Goal: Task Accomplishment & Management: Use online tool/utility

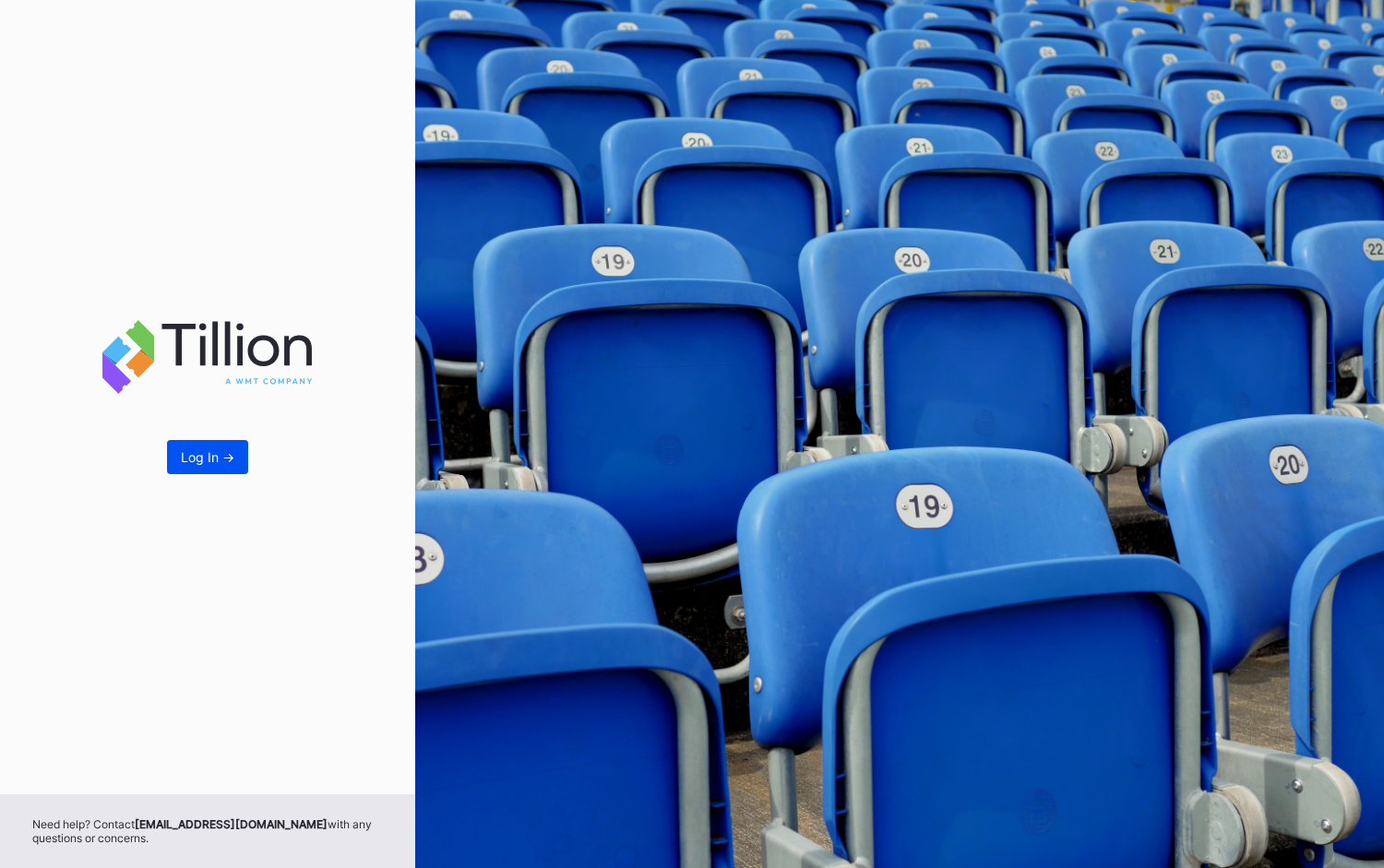
click at [224, 456] on div "Log In ->" at bounding box center [207, 456] width 53 height 15
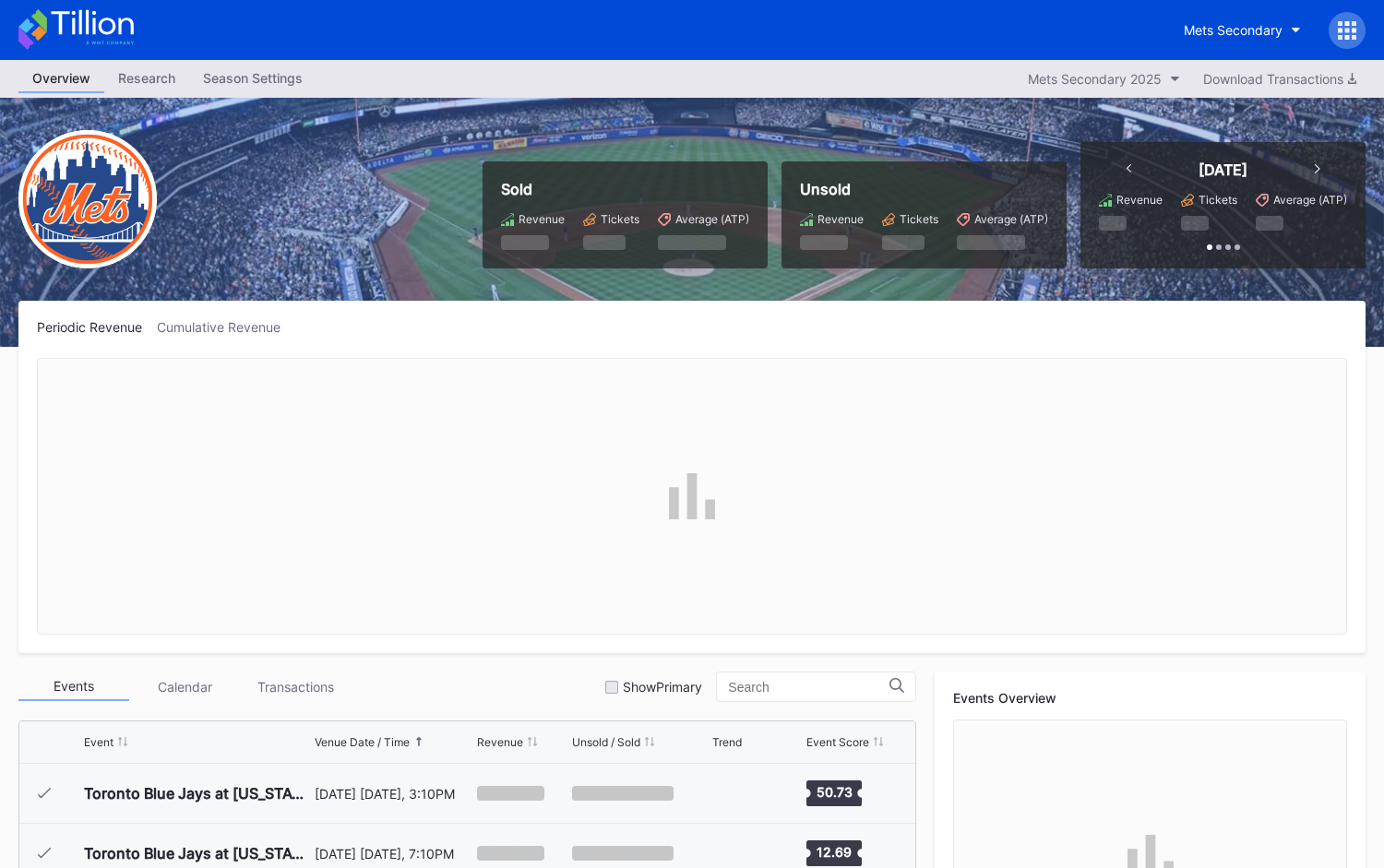
scroll to position [4615, 0]
click at [1332, 34] on div at bounding box center [1346, 30] width 37 height 37
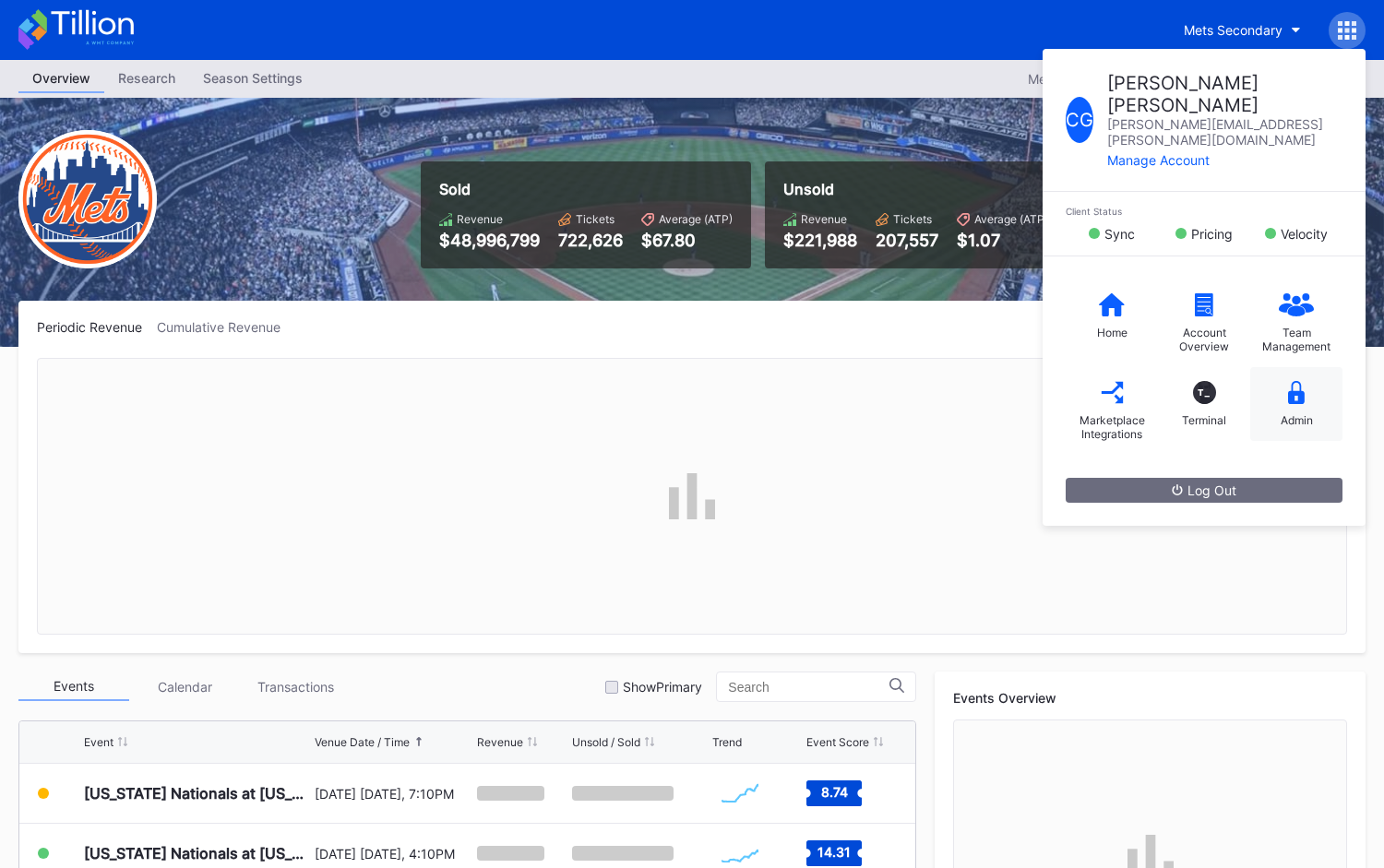
click at [1305, 370] on div "Admin" at bounding box center [1296, 404] width 92 height 74
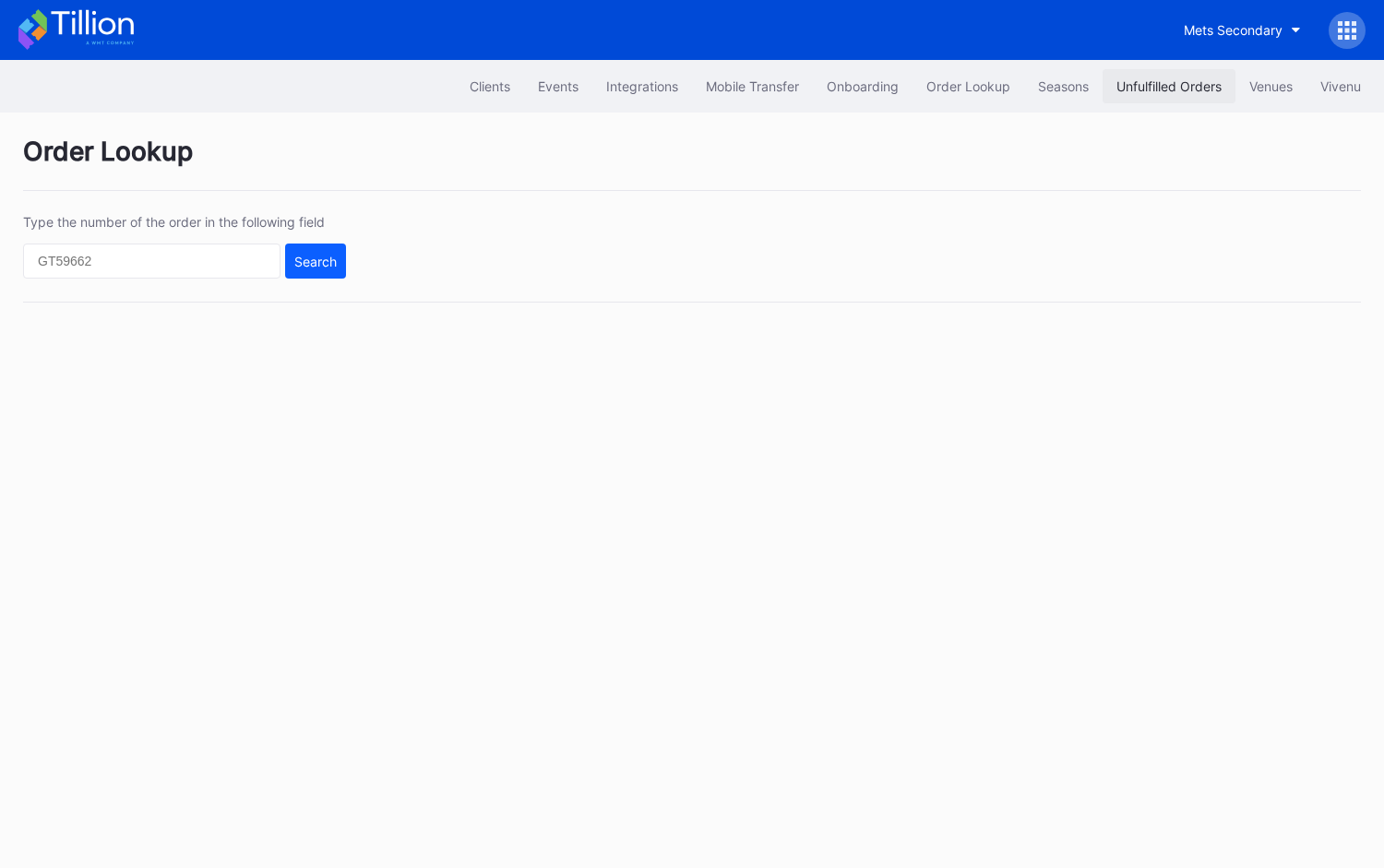
click at [1138, 77] on button "Unfulfilled Orders" at bounding box center [1169, 87] width 133 height 34
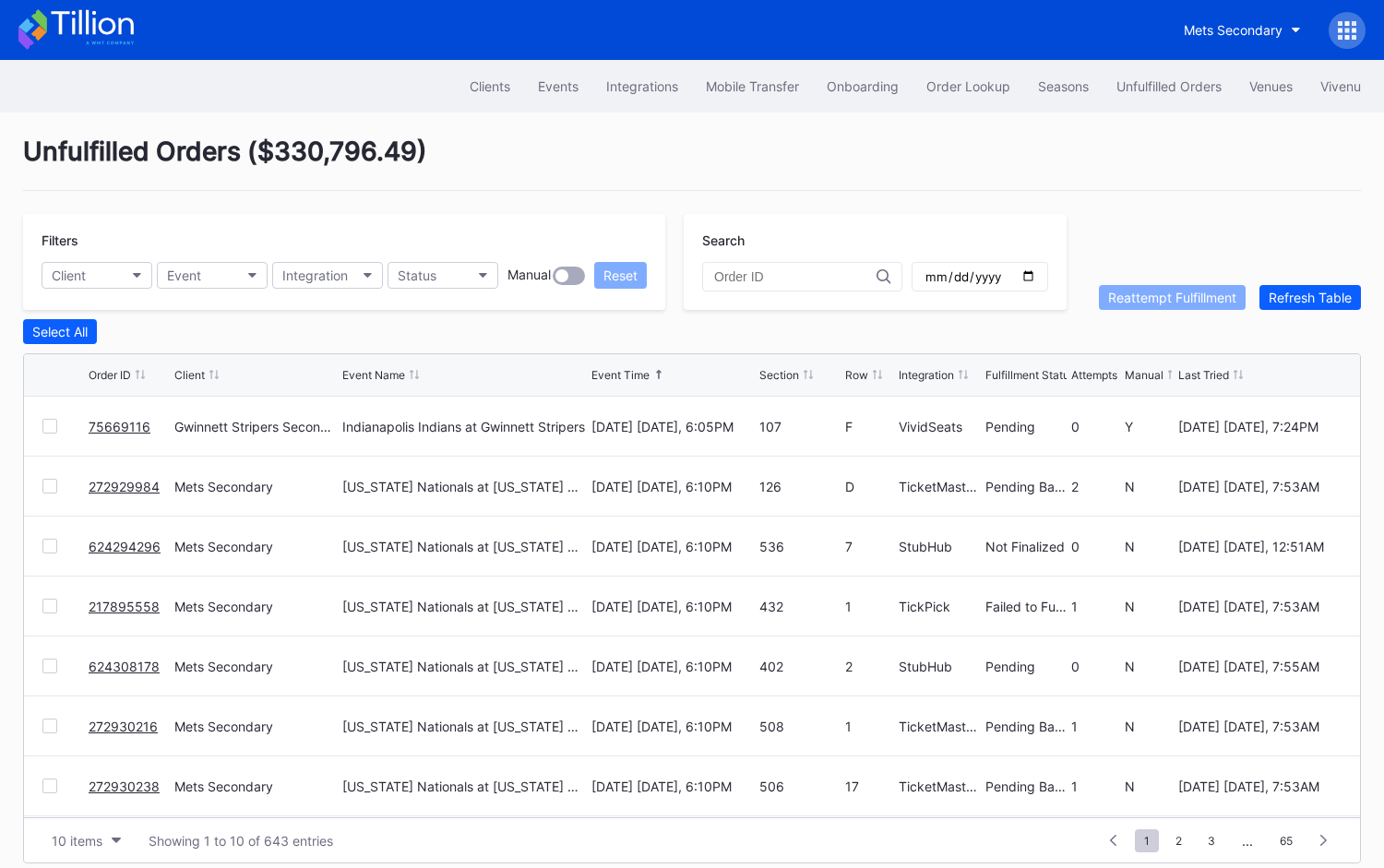
click at [127, 424] on link "75669116" at bounding box center [119, 426] width 62 height 15
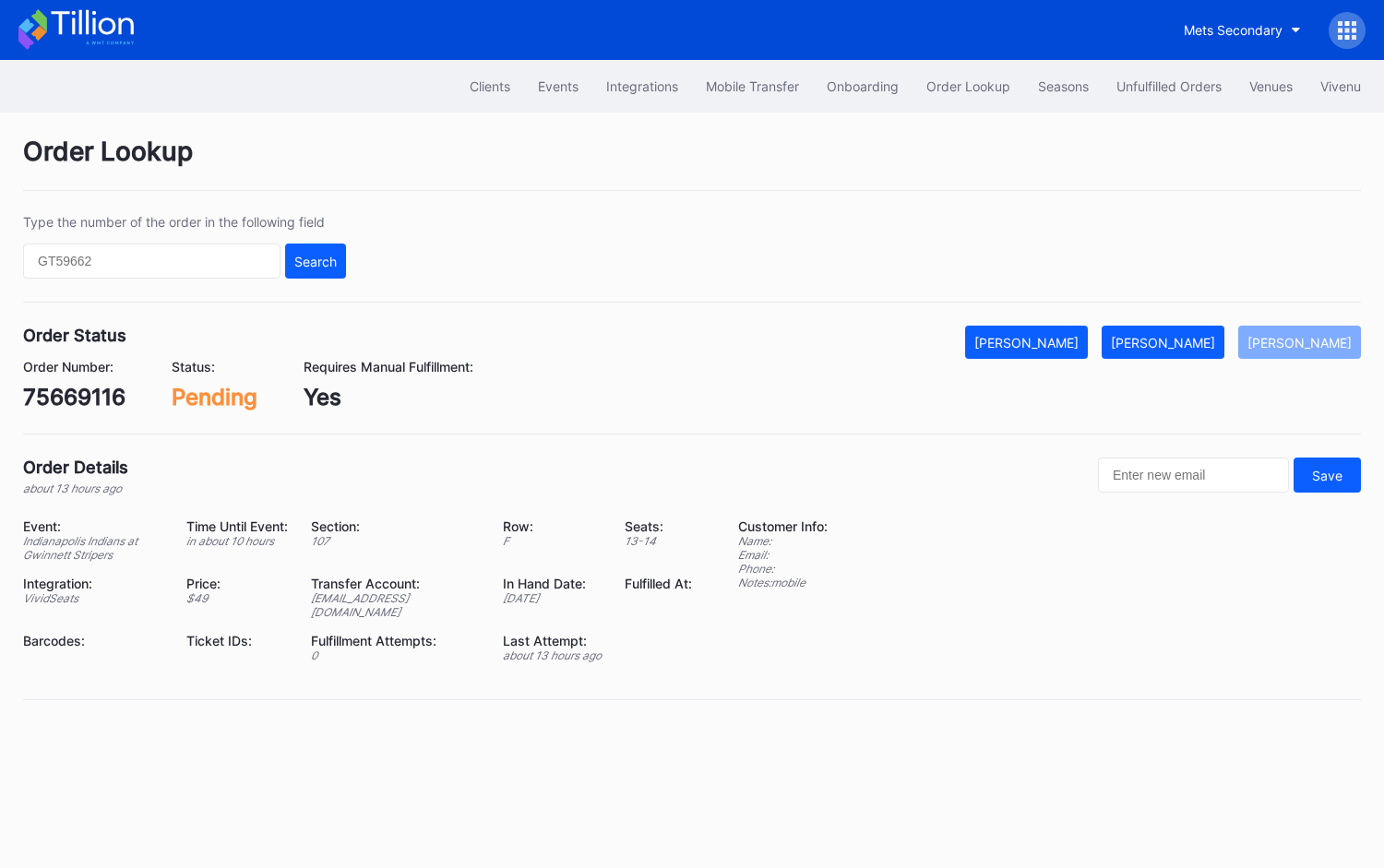
click at [94, 394] on div "75669116" at bounding box center [74, 396] width 103 height 27
copy div "75669116"
click at [1202, 337] on div "Mark Fulfilled" at bounding box center [1163, 342] width 105 height 15
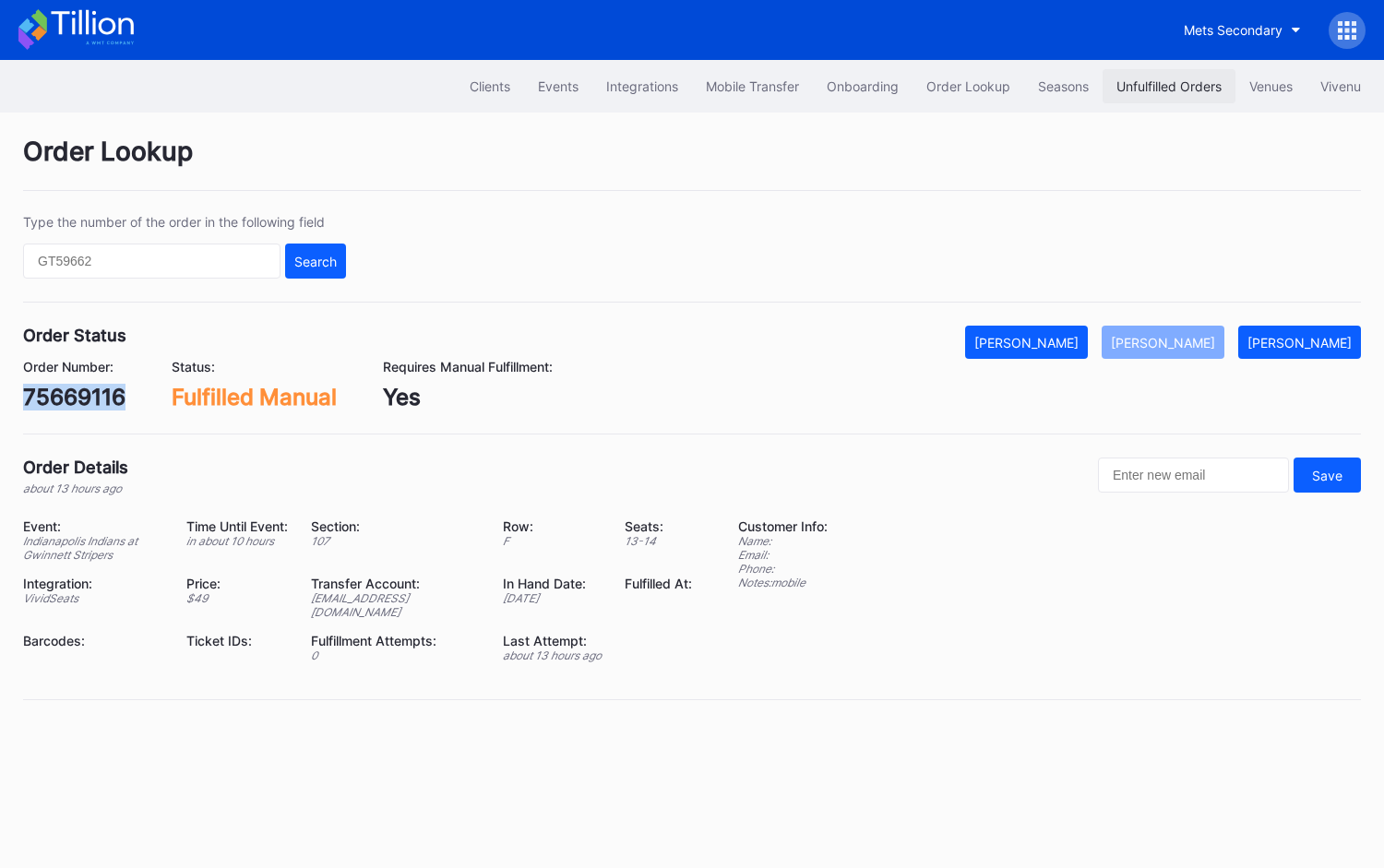
click at [1172, 80] on div "Unfulfilled Orders" at bounding box center [1168, 86] width 106 height 15
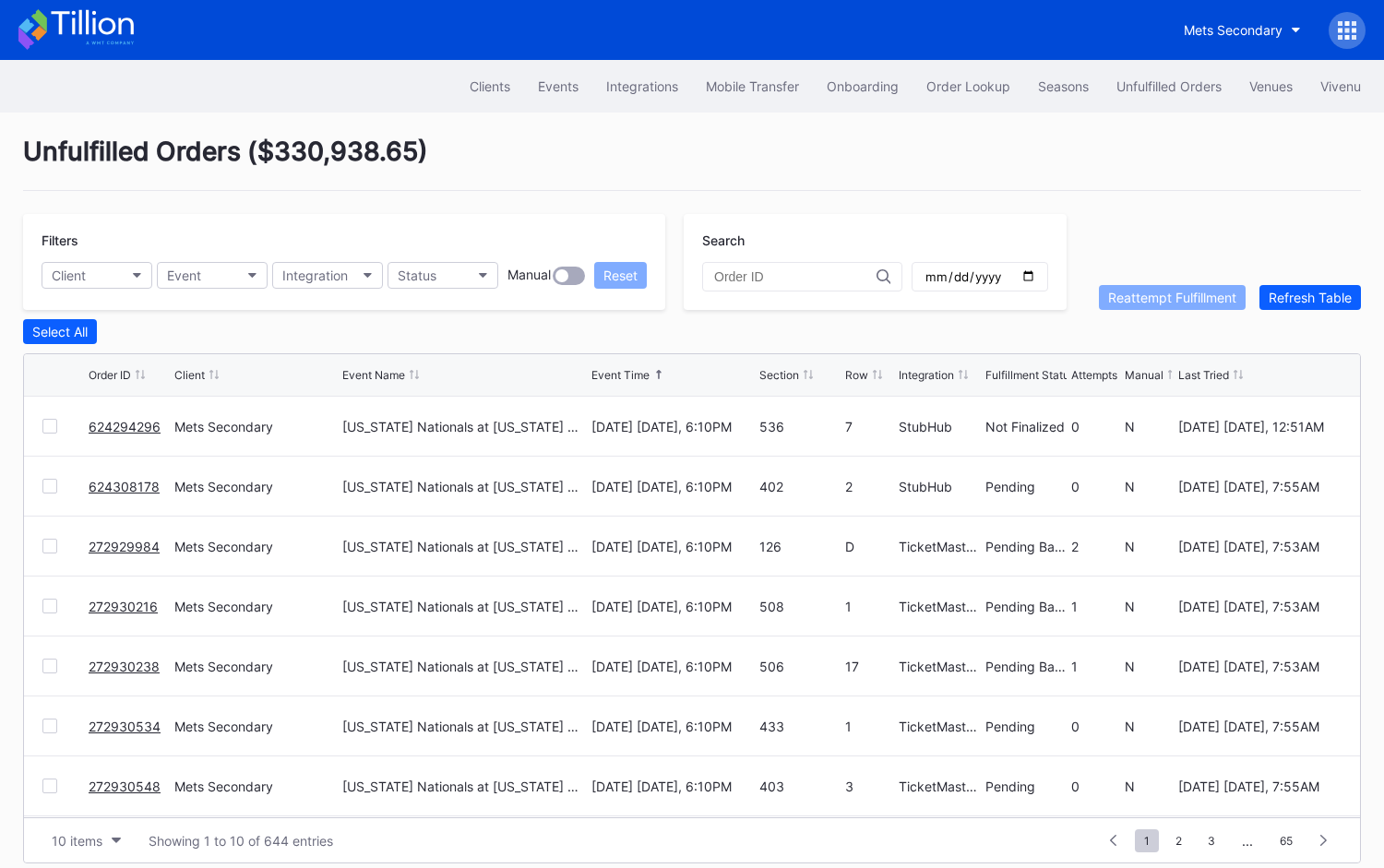
scroll to position [14, 0]
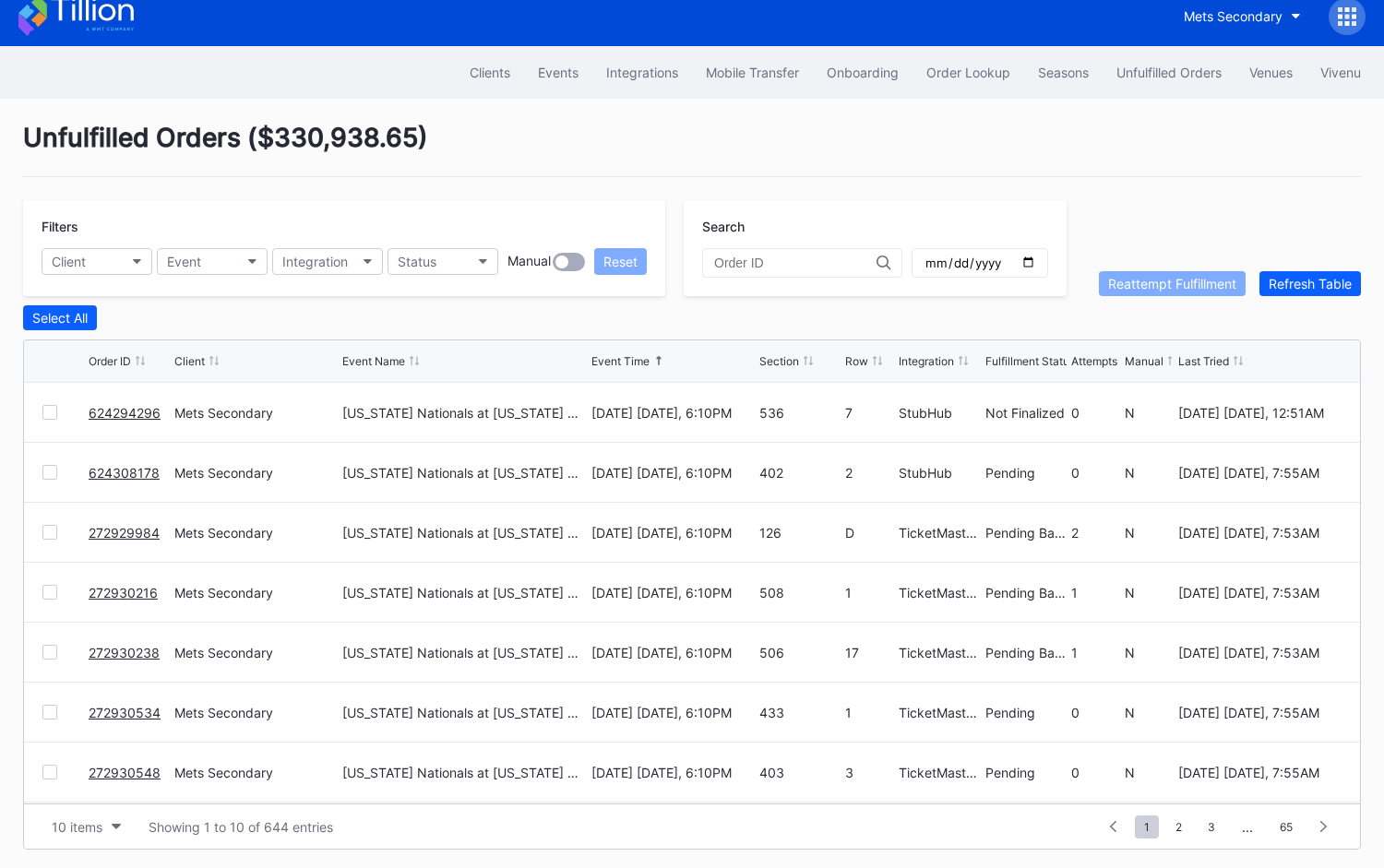
click at [111, 406] on link "624294296" at bounding box center [125, 413] width 72 height 15
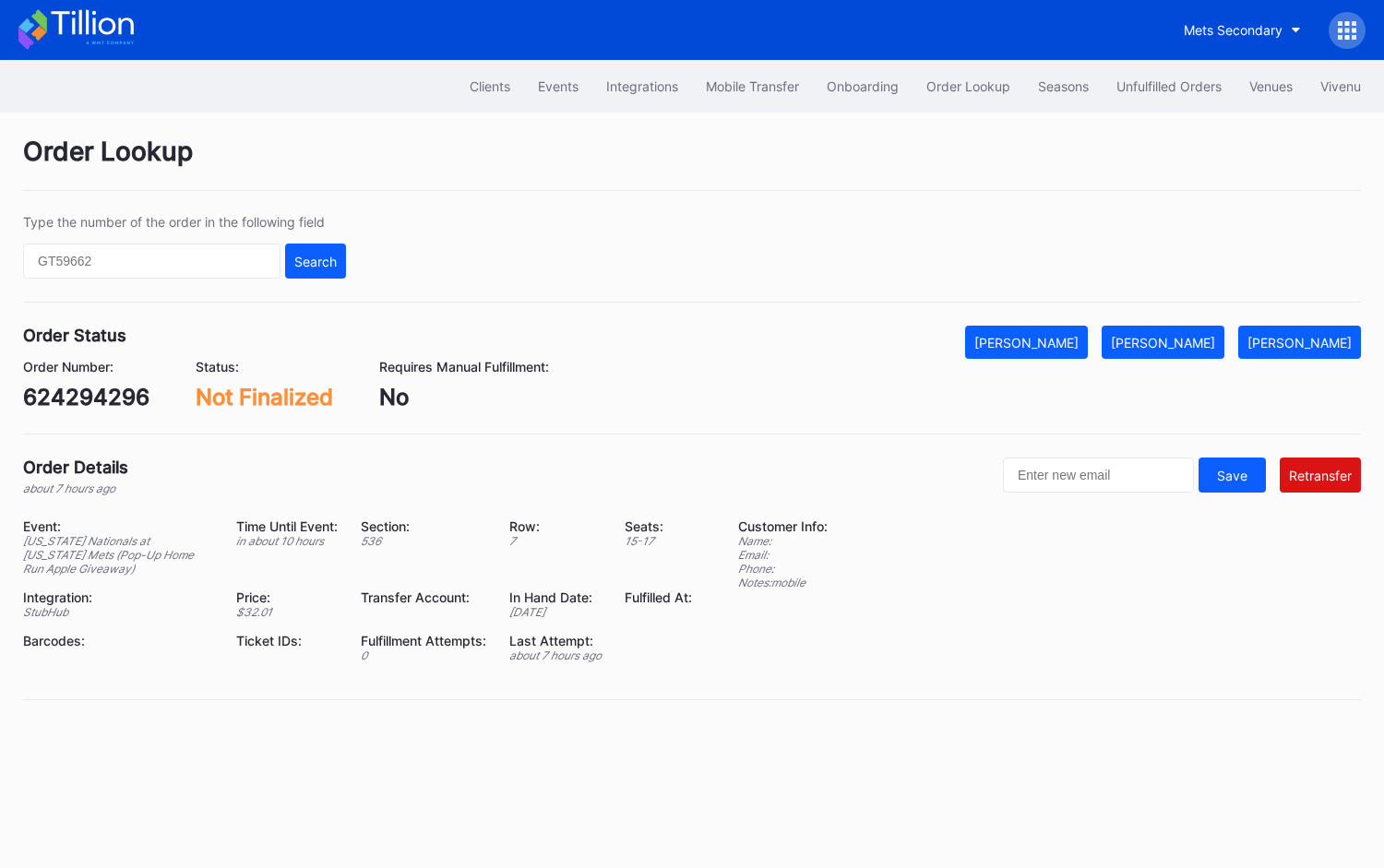
click at [106, 394] on div "624294296" at bounding box center [86, 396] width 127 height 27
copy div "624294296"
click at [1074, 331] on button "[PERSON_NAME]" at bounding box center [1025, 341] width 123 height 33
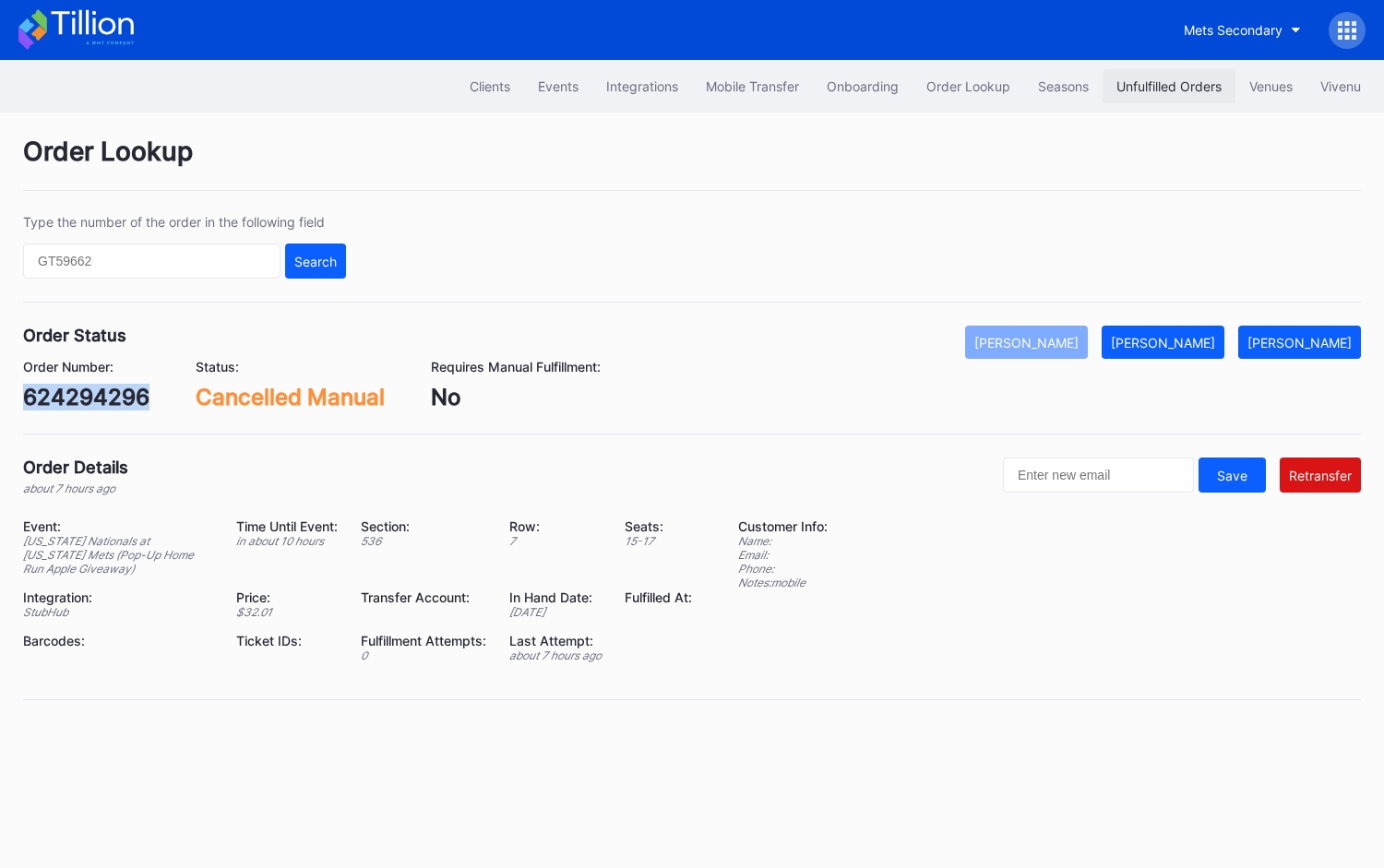
click at [1162, 79] on div "Unfulfilled Orders" at bounding box center [1168, 86] width 106 height 15
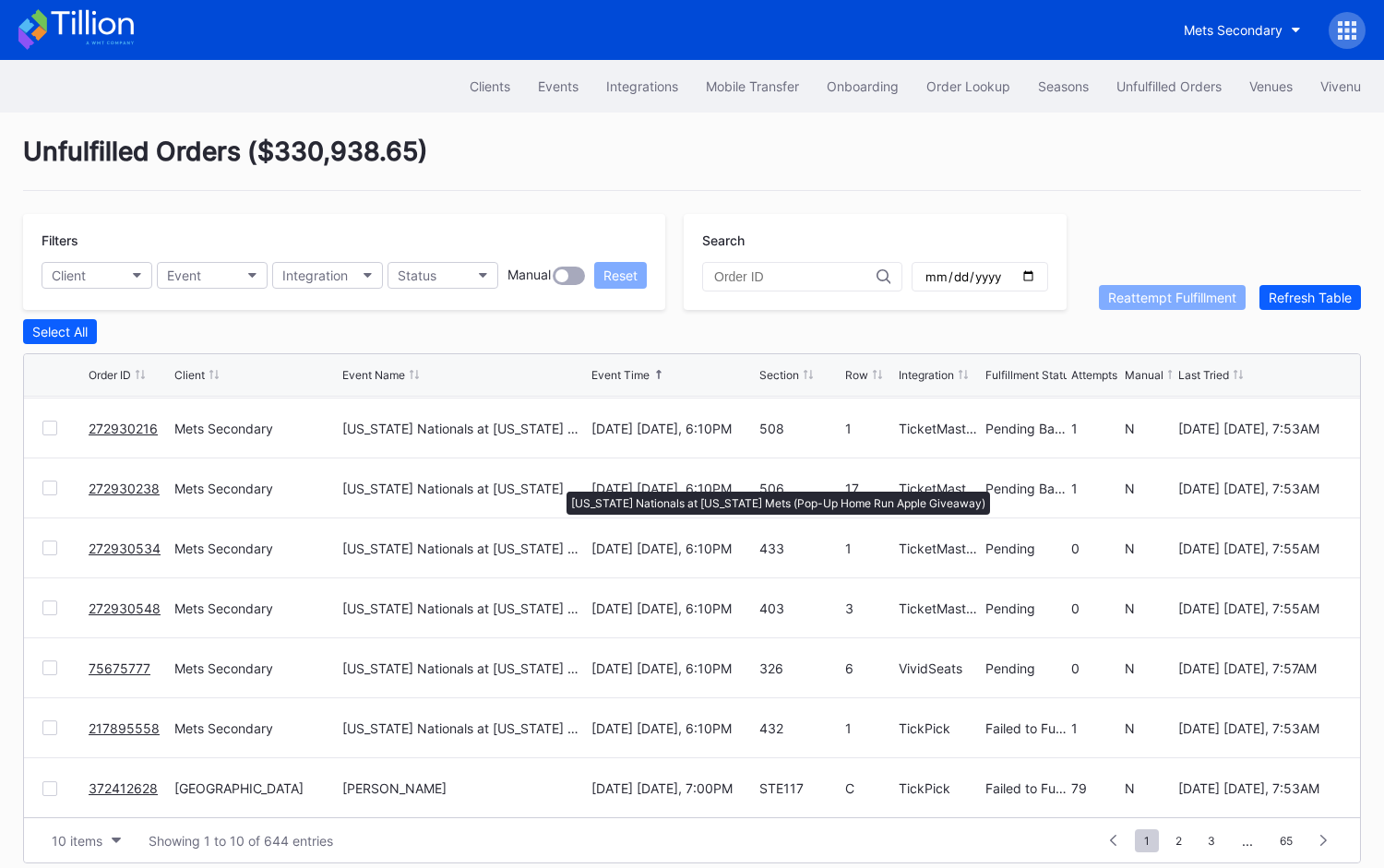
scroll to position [14, 0]
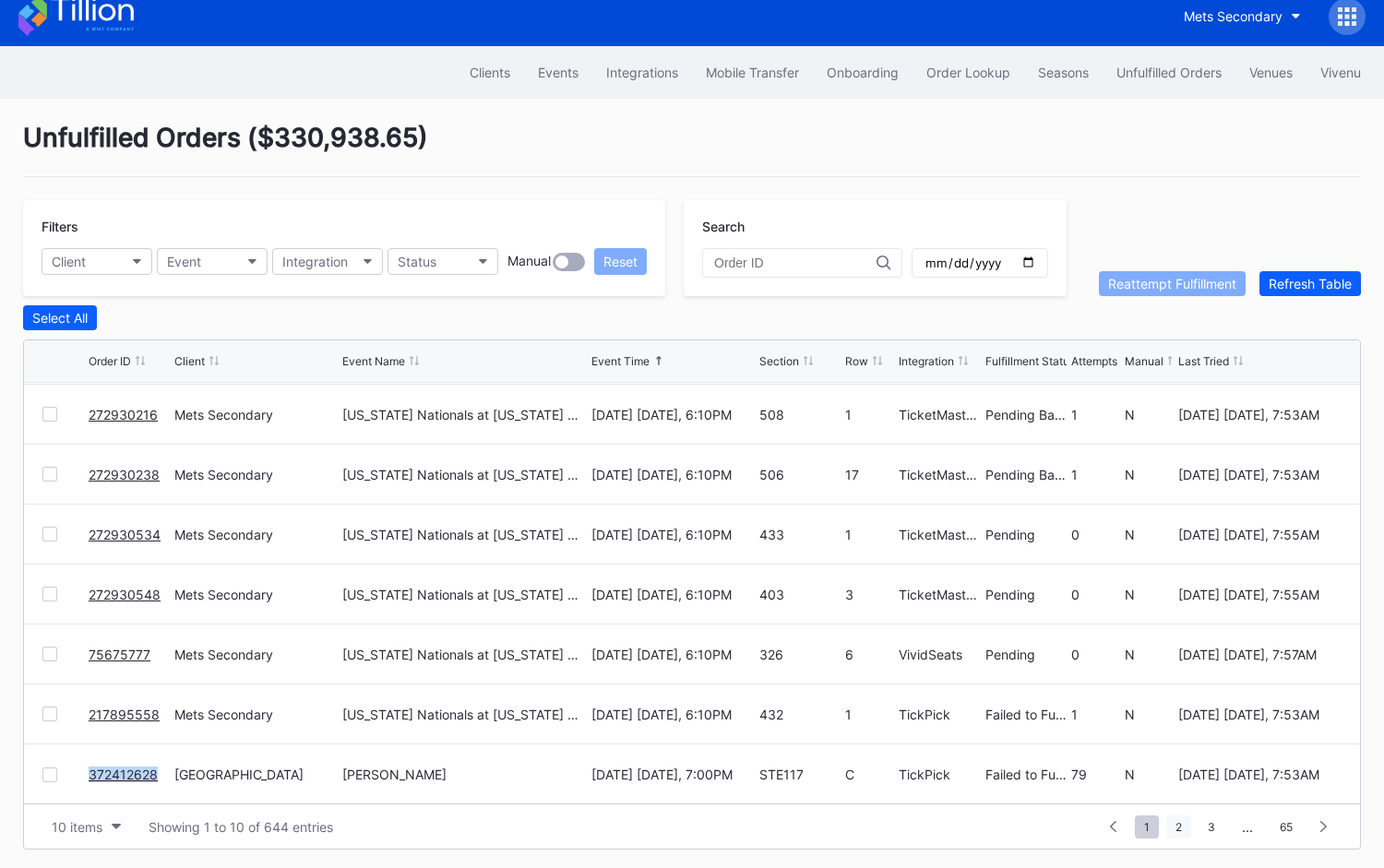
click at [1178, 820] on span "2" at bounding box center [1179, 826] width 25 height 23
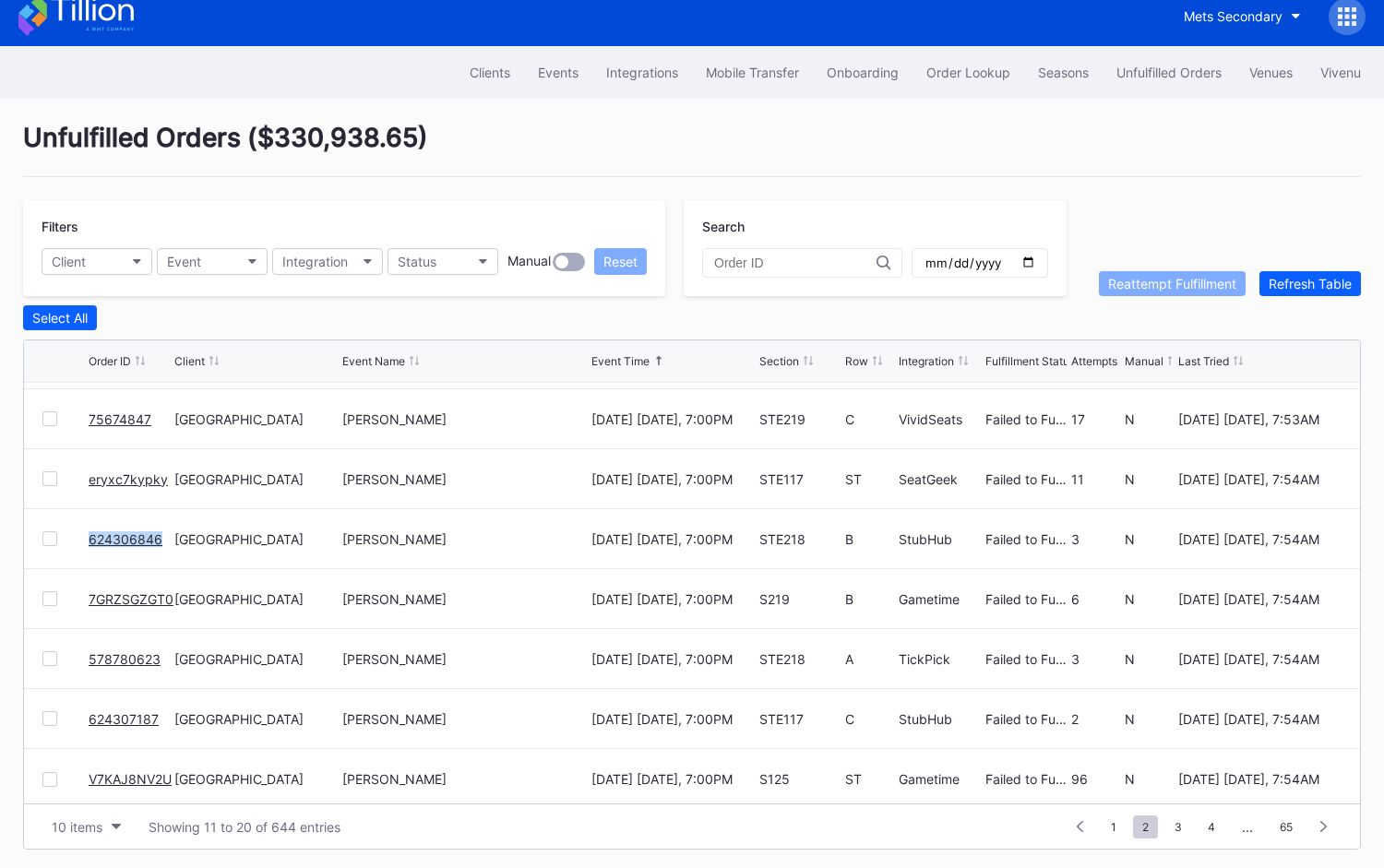
scroll to position [178, 0]
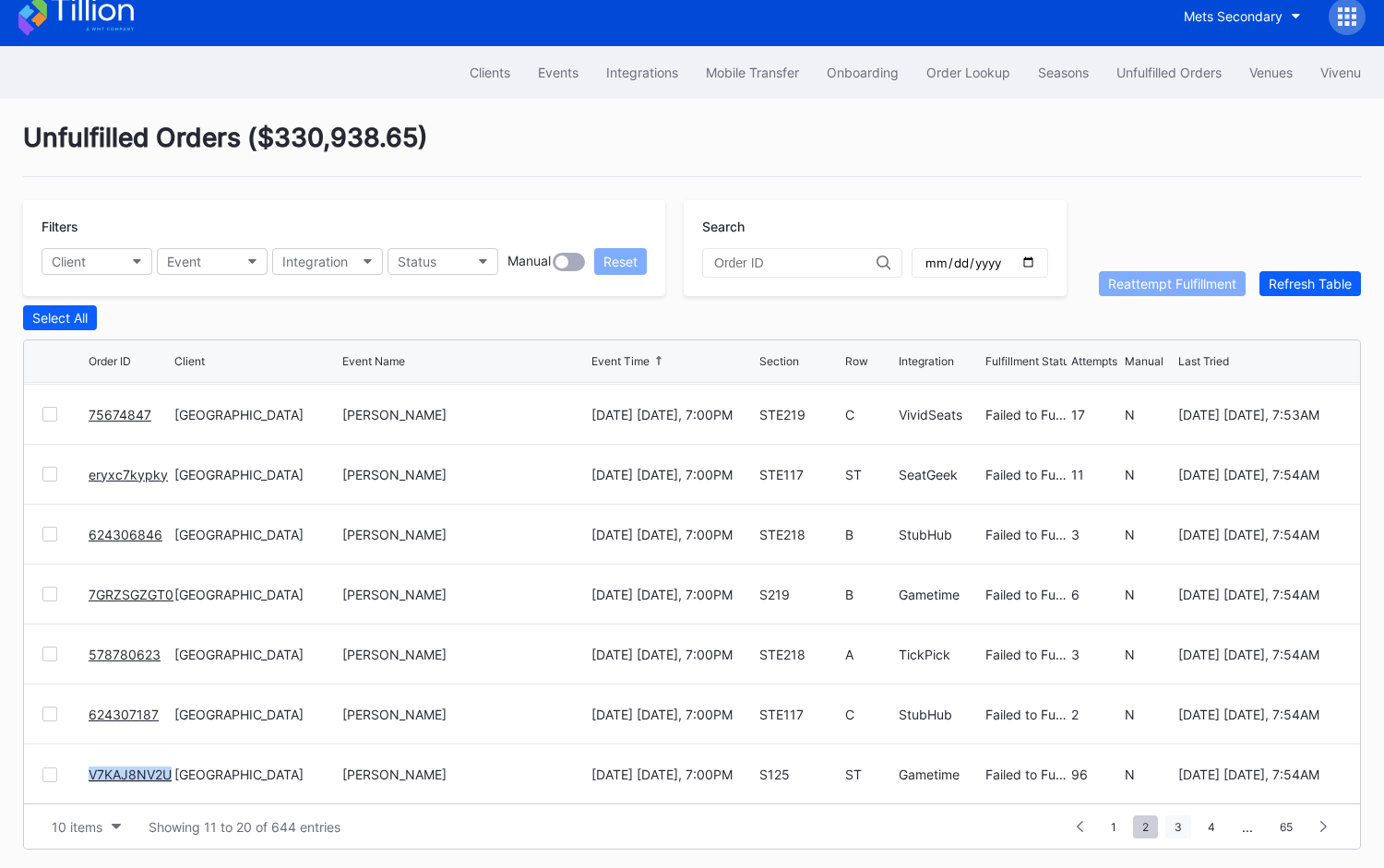
click at [1182, 817] on span "3" at bounding box center [1178, 826] width 26 height 23
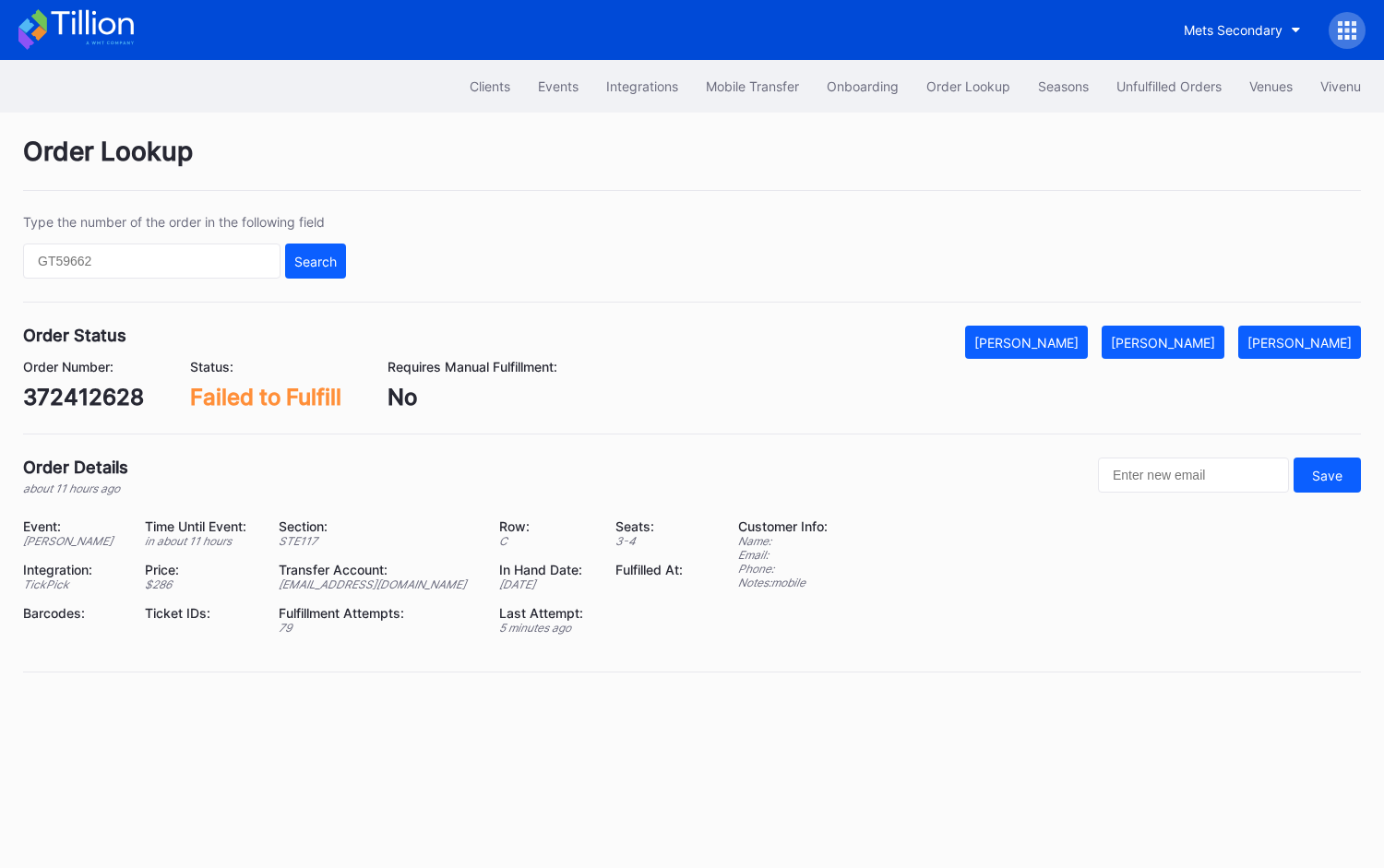
click at [113, 396] on div "372412628" at bounding box center [83, 396] width 121 height 27
copy div "372412628"
click at [1191, 345] on div "[PERSON_NAME]" at bounding box center [1163, 342] width 105 height 15
click at [112, 395] on div "OOE5UHTKX9" at bounding box center [98, 396] width 151 height 27
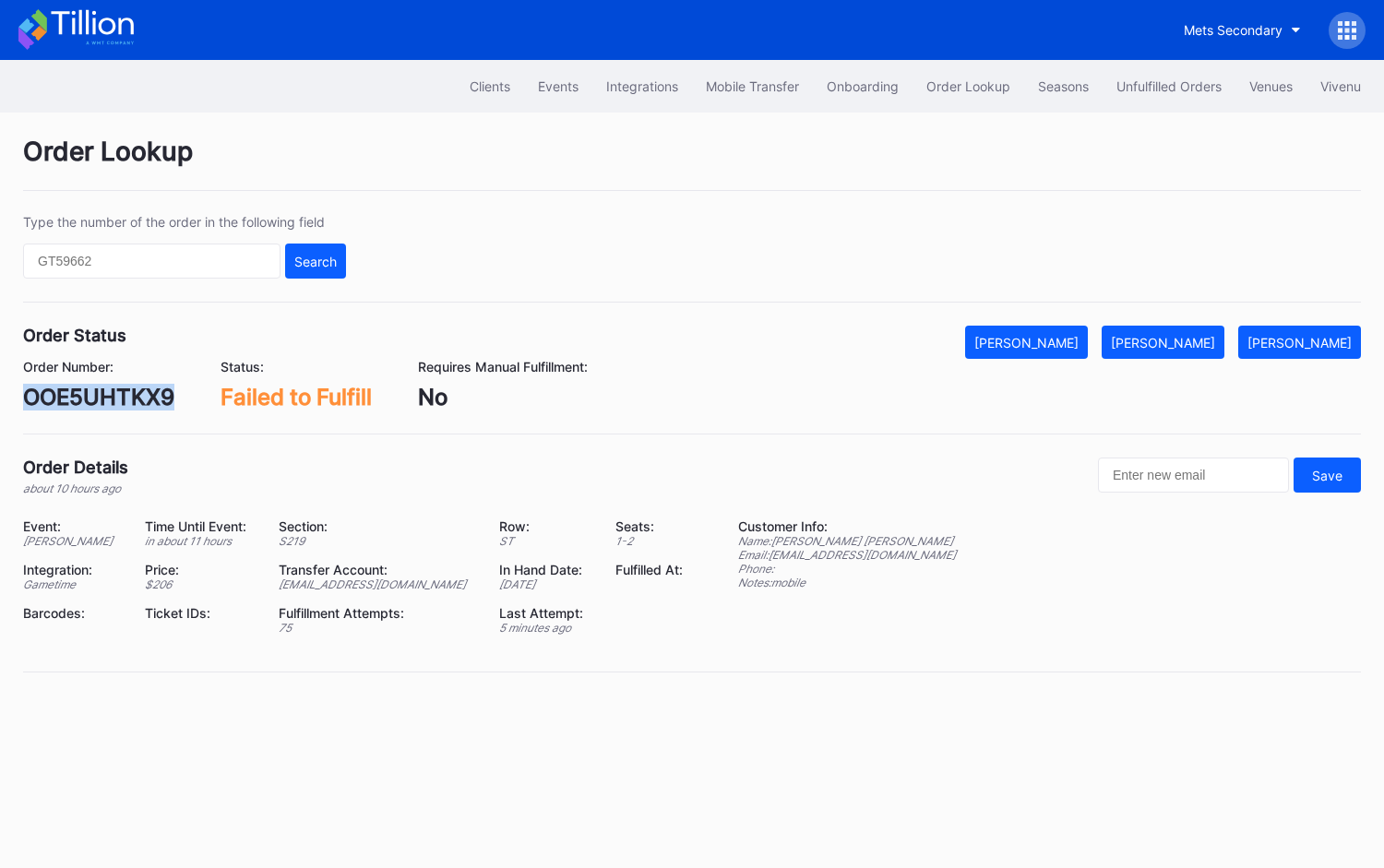
click at [112, 395] on div "OOE5UHTKX9" at bounding box center [98, 396] width 151 height 27
copy div "OOE5UHTKX9"
click at [1198, 340] on div "[PERSON_NAME]" at bounding box center [1163, 342] width 105 height 15
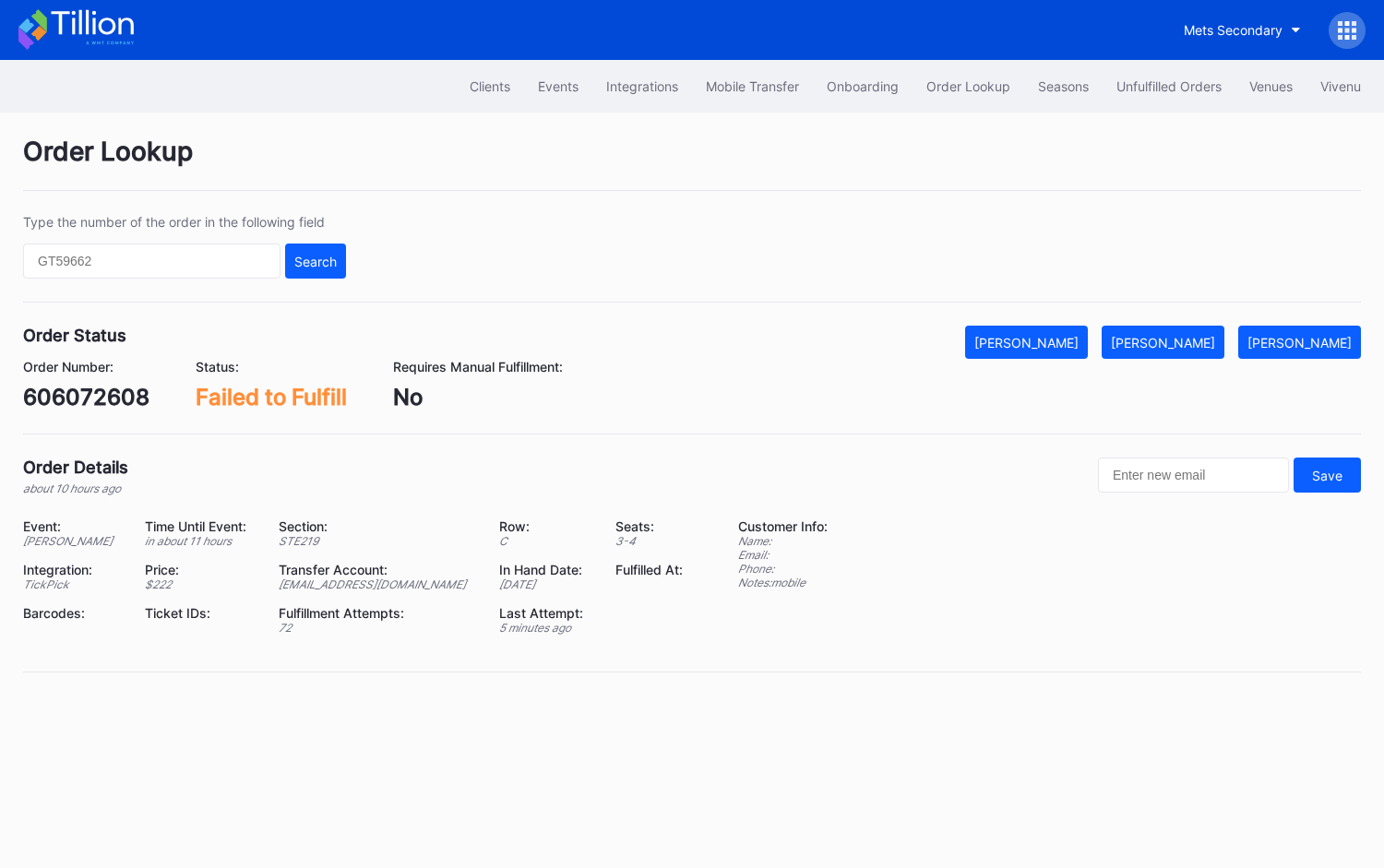
click at [106, 395] on div "606072608" at bounding box center [86, 396] width 127 height 27
copy div "606072608"
click at [1209, 338] on div "[PERSON_NAME]" at bounding box center [1163, 342] width 105 height 15
click at [103, 402] on div "227671368" at bounding box center [82, 396] width 119 height 27
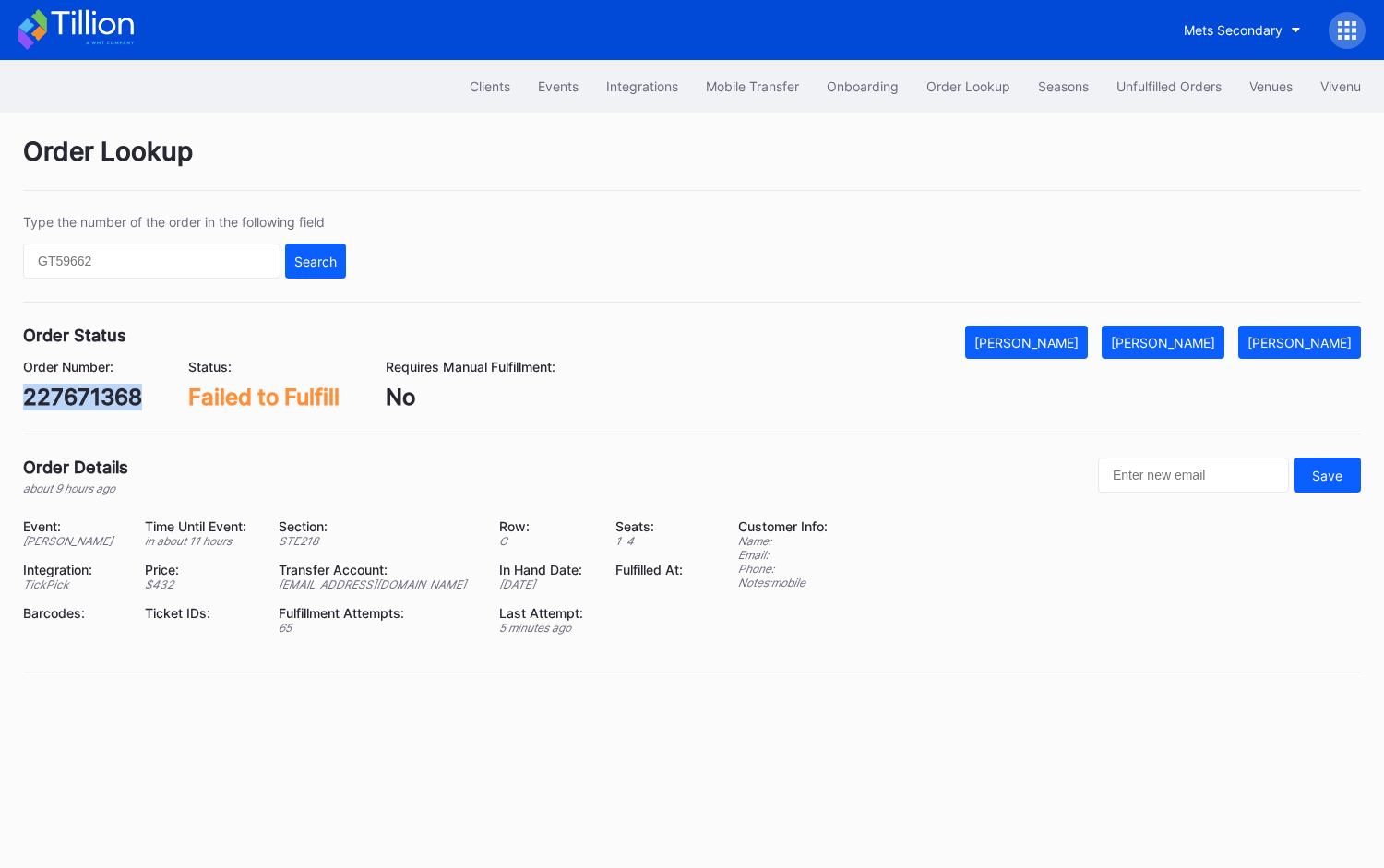
click at [103, 402] on div "227671368" at bounding box center [82, 396] width 119 height 27
copy div "227671368"
click at [1187, 335] on div "[PERSON_NAME]" at bounding box center [1163, 342] width 105 height 15
copy div "227671368"
click at [106, 391] on div "75674847" at bounding box center [77, 396] width 108 height 27
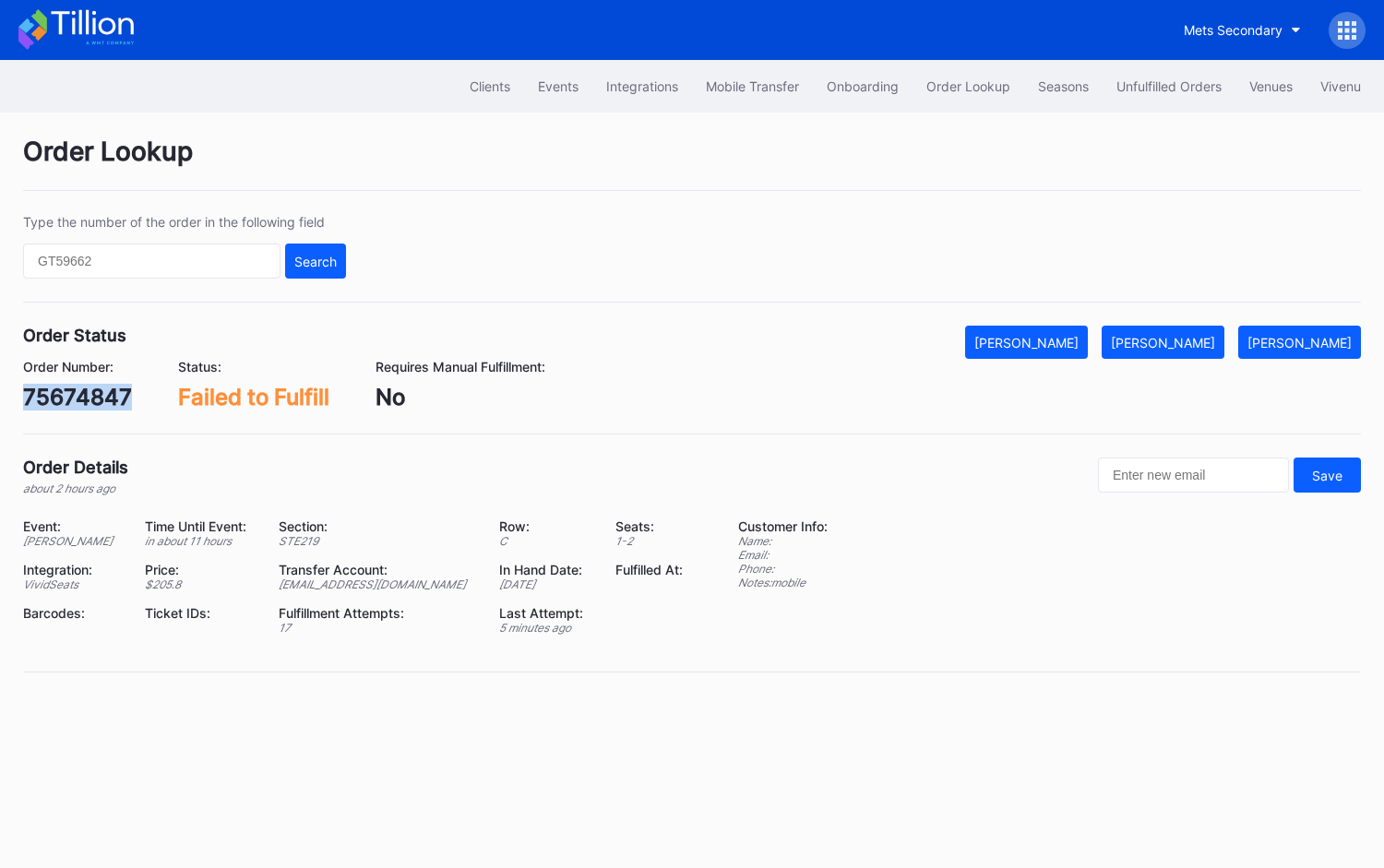
click at [106, 391] on div "75674847" at bounding box center [77, 396] width 108 height 27
copy div "75674847"
click at [1215, 344] on div "[PERSON_NAME]" at bounding box center [1163, 342] width 105 height 15
click at [145, 395] on div "eryxc7kypky" at bounding box center [90, 396] width 135 height 27
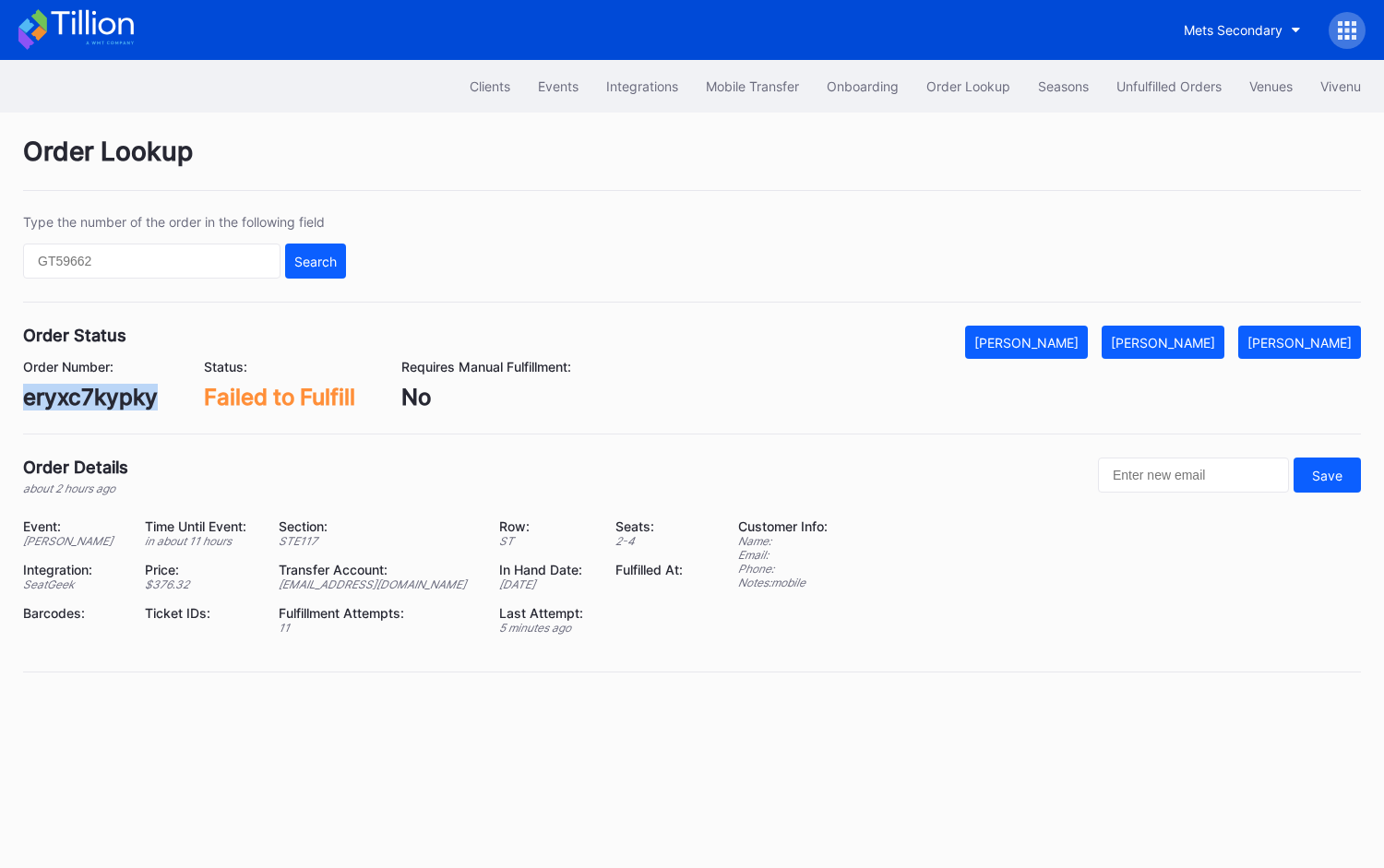
copy div "eryxc7kypky"
click at [1215, 342] on div "[PERSON_NAME]" at bounding box center [1163, 342] width 105 height 15
click at [109, 402] on div "624306846" at bounding box center [87, 396] width 127 height 27
copy div "624306846"
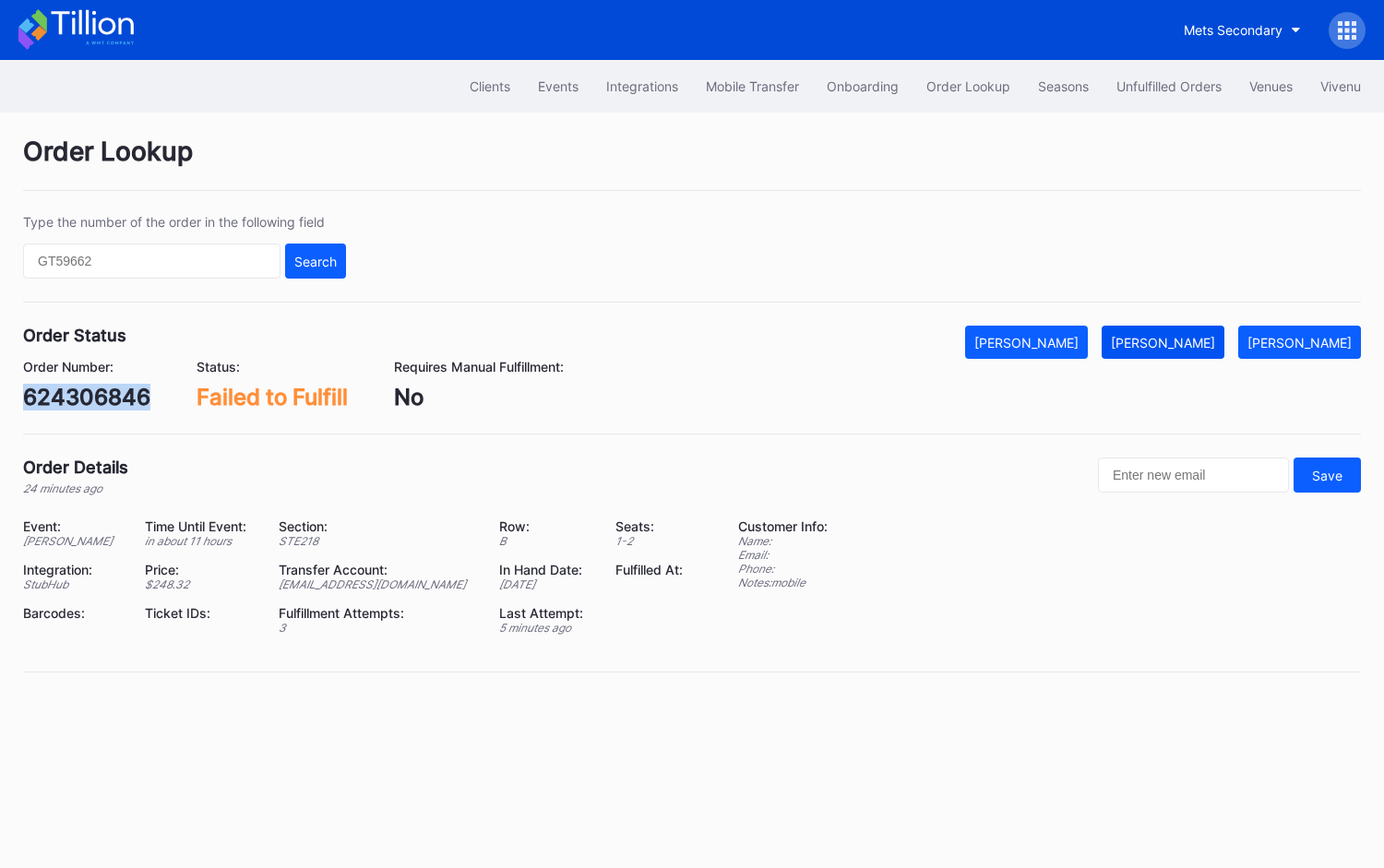
click at [1184, 337] on div "[PERSON_NAME]" at bounding box center [1163, 342] width 105 height 15
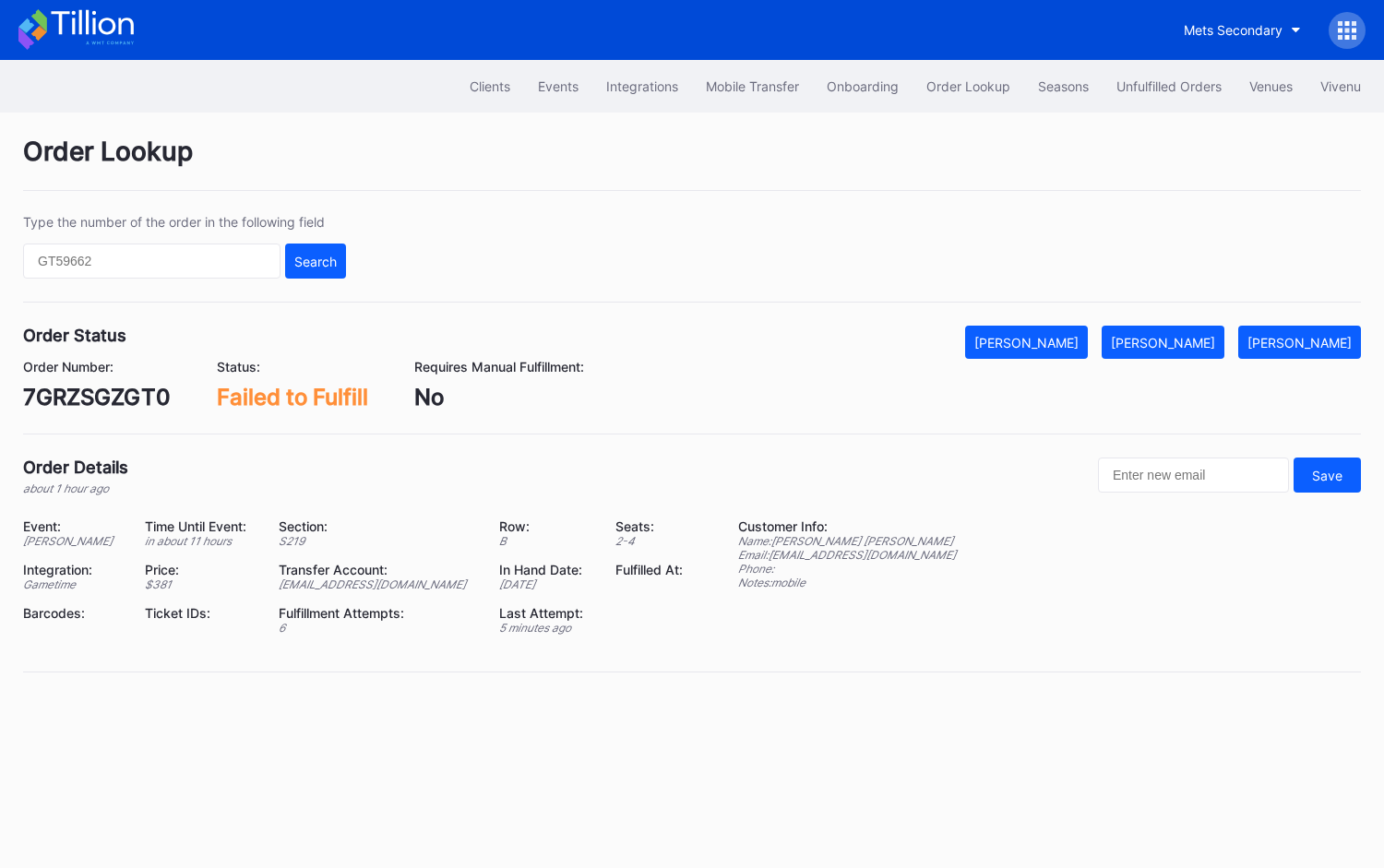
click at [113, 395] on div "7GRZSGZGT0" at bounding box center [96, 396] width 147 height 27
copy div "7GRZSGZGT0"
click at [1196, 347] on div "[PERSON_NAME]" at bounding box center [1163, 342] width 105 height 15
click at [107, 393] on div "578780623" at bounding box center [85, 396] width 124 height 27
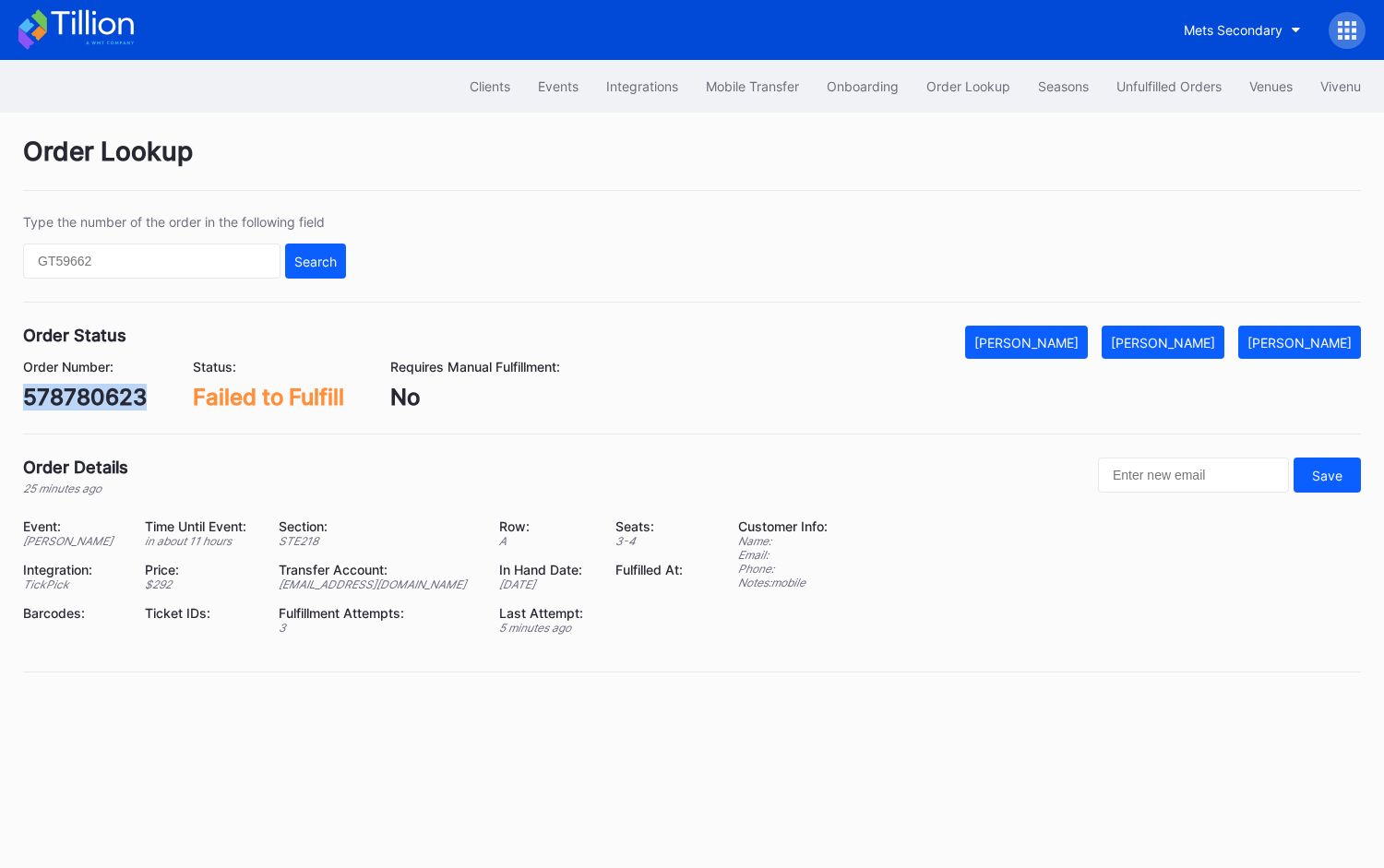
click at [107, 393] on div "578780623" at bounding box center [85, 396] width 124 height 27
copy div "578780623"
click at [1188, 340] on div "[PERSON_NAME]" at bounding box center [1163, 342] width 105 height 15
click at [101, 398] on div "624307187" at bounding box center [83, 396] width 121 height 27
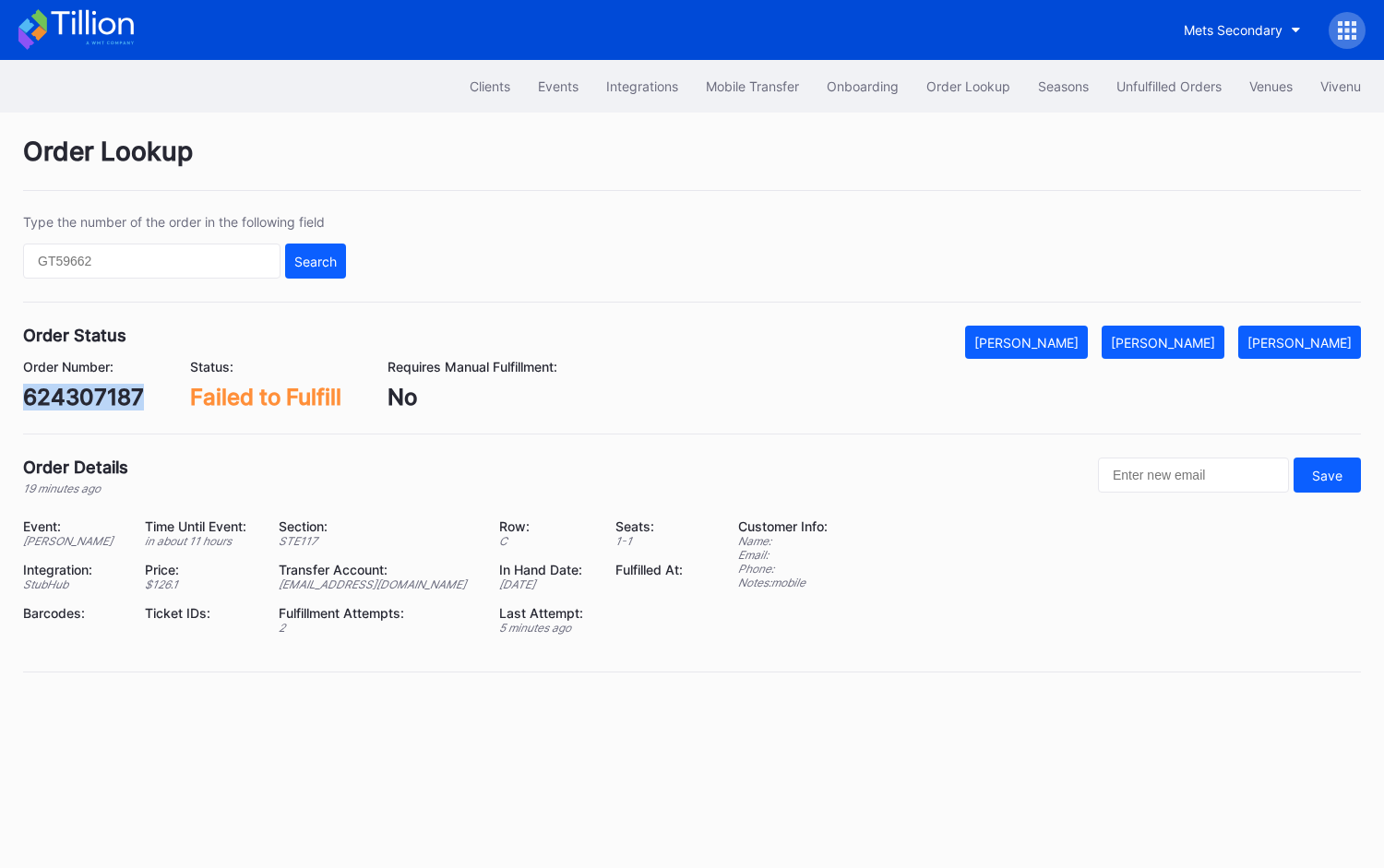
copy div "624307187"
click at [1212, 338] on div "[PERSON_NAME]" at bounding box center [1163, 342] width 105 height 15
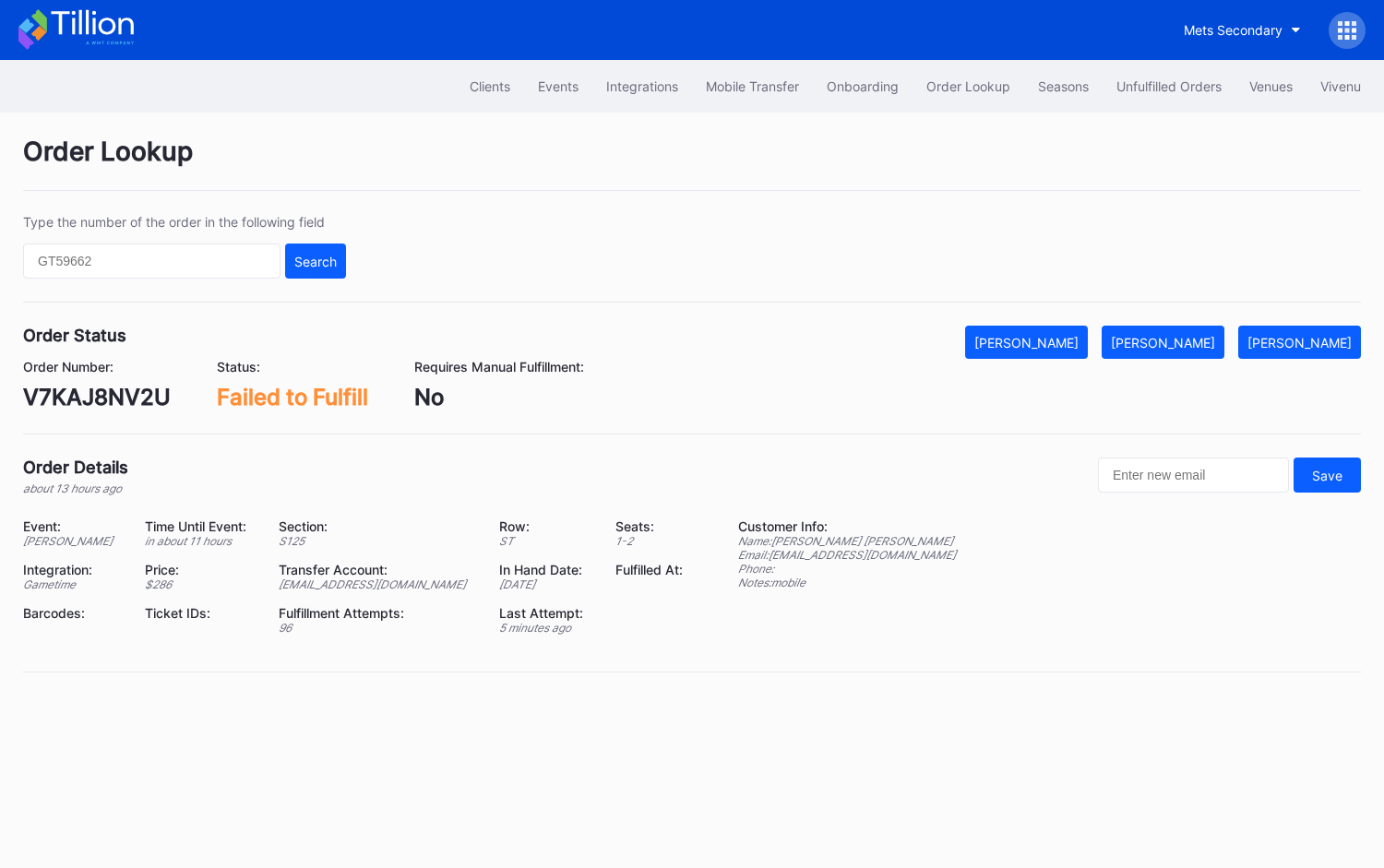
click at [121, 393] on div "V7KAJ8NV2U" at bounding box center [96, 396] width 147 height 27
copy div "V7KAJ8NV2U"
click at [1179, 338] on div "[PERSON_NAME]" at bounding box center [1163, 342] width 105 height 15
click at [117, 395] on div "624269790" at bounding box center [86, 396] width 126 height 27
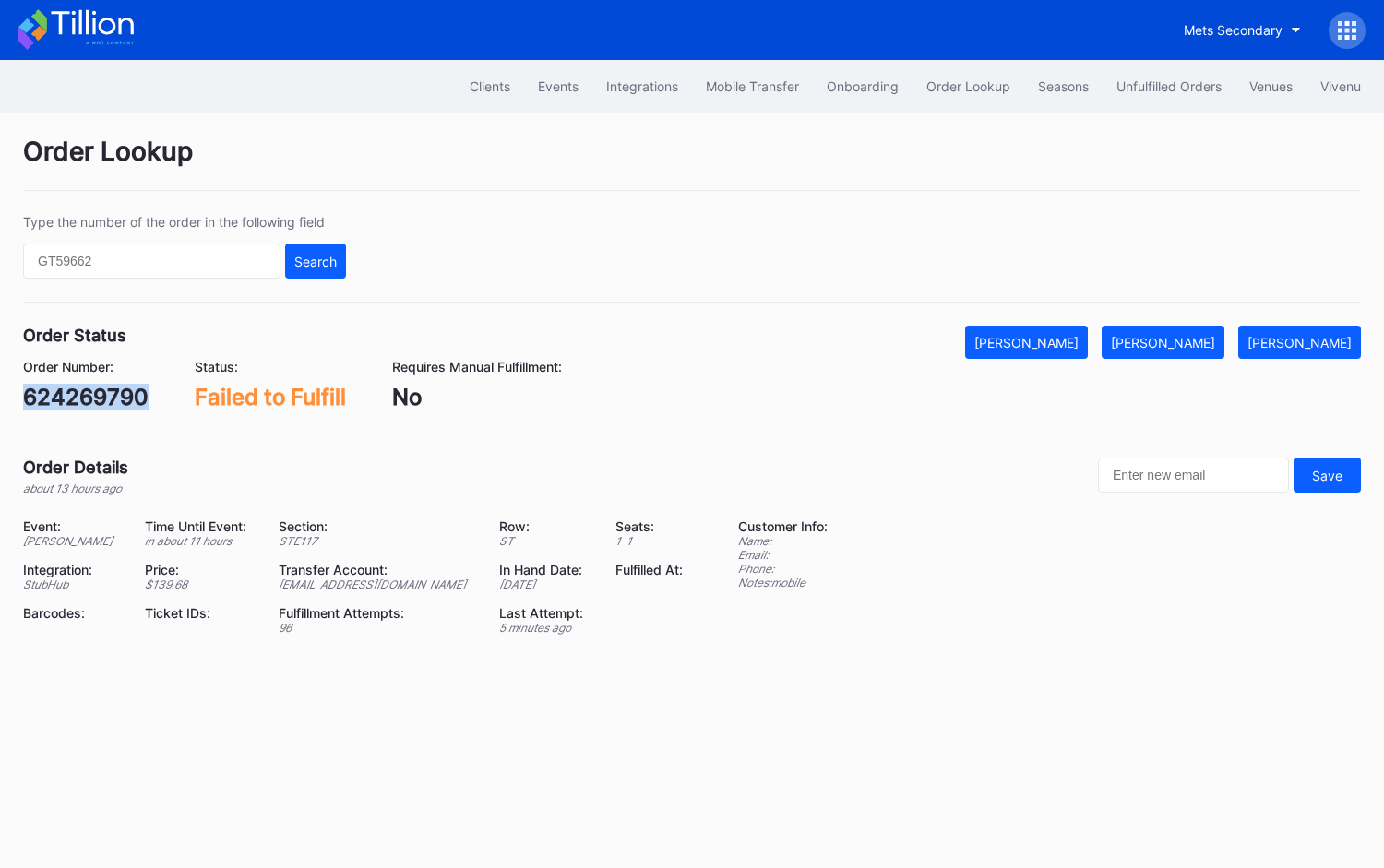
click at [117, 395] on div "624269790" at bounding box center [86, 396] width 126 height 27
copy div "624269790"
click at [1192, 335] on div "[PERSON_NAME]" at bounding box center [1163, 342] width 105 height 15
click at [120, 400] on div "eryxc7ky12x" at bounding box center [88, 396] width 132 height 27
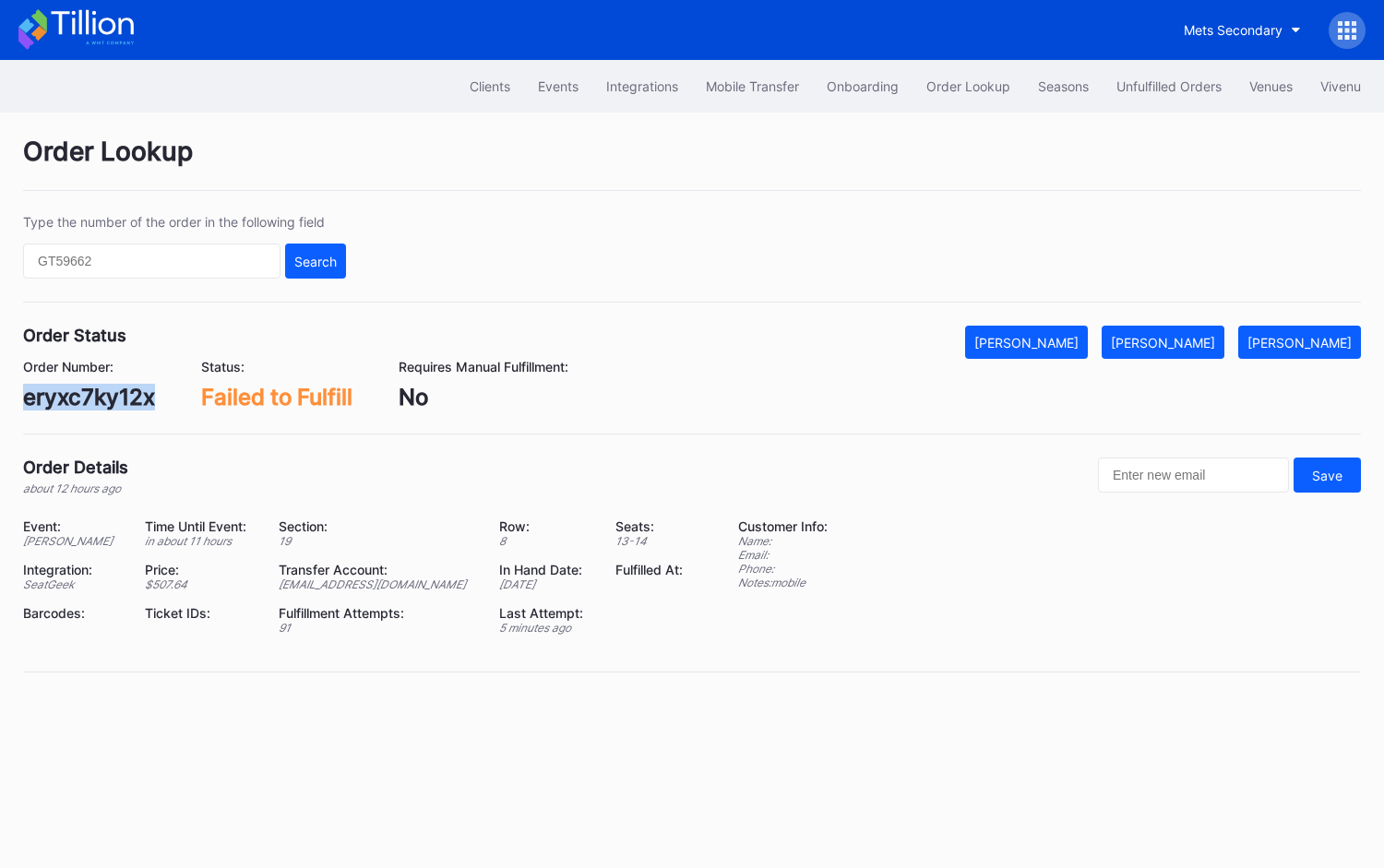
copy div "eryxc7ky12x"
click at [1201, 340] on div "[PERSON_NAME]" at bounding box center [1163, 342] width 105 height 15
click at [76, 396] on div "xnd6t6n1rel" at bounding box center [85, 396] width 124 height 27
copy div "xnd6t6n1rel"
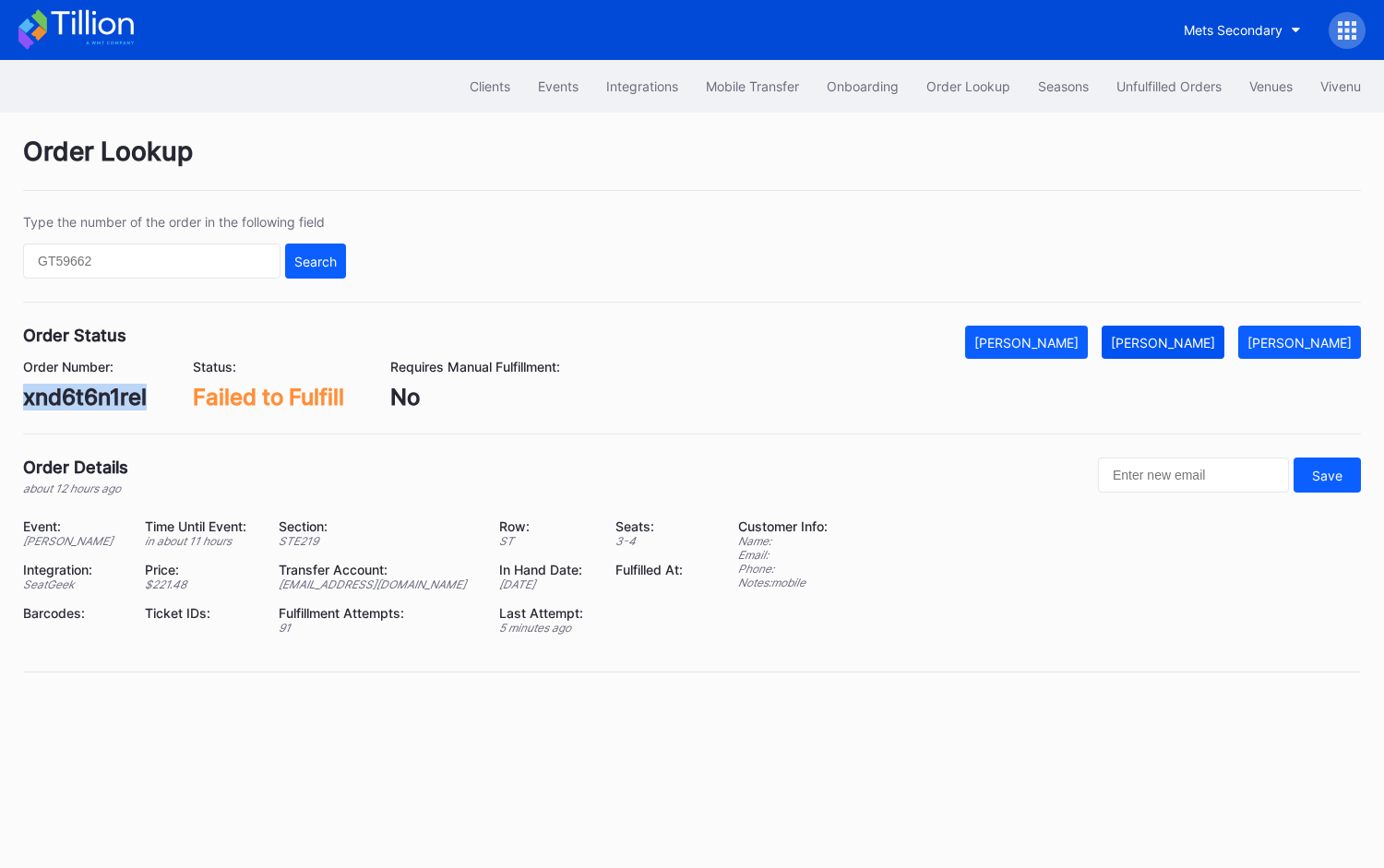
click at [1173, 335] on div "[PERSON_NAME]" at bounding box center [1163, 342] width 105 height 15
click at [127, 385] on div "624274980" at bounding box center [86, 396] width 126 height 27
copy div "624274980"
click at [1215, 336] on div "Mark Fulfilled" at bounding box center [1163, 342] width 105 height 15
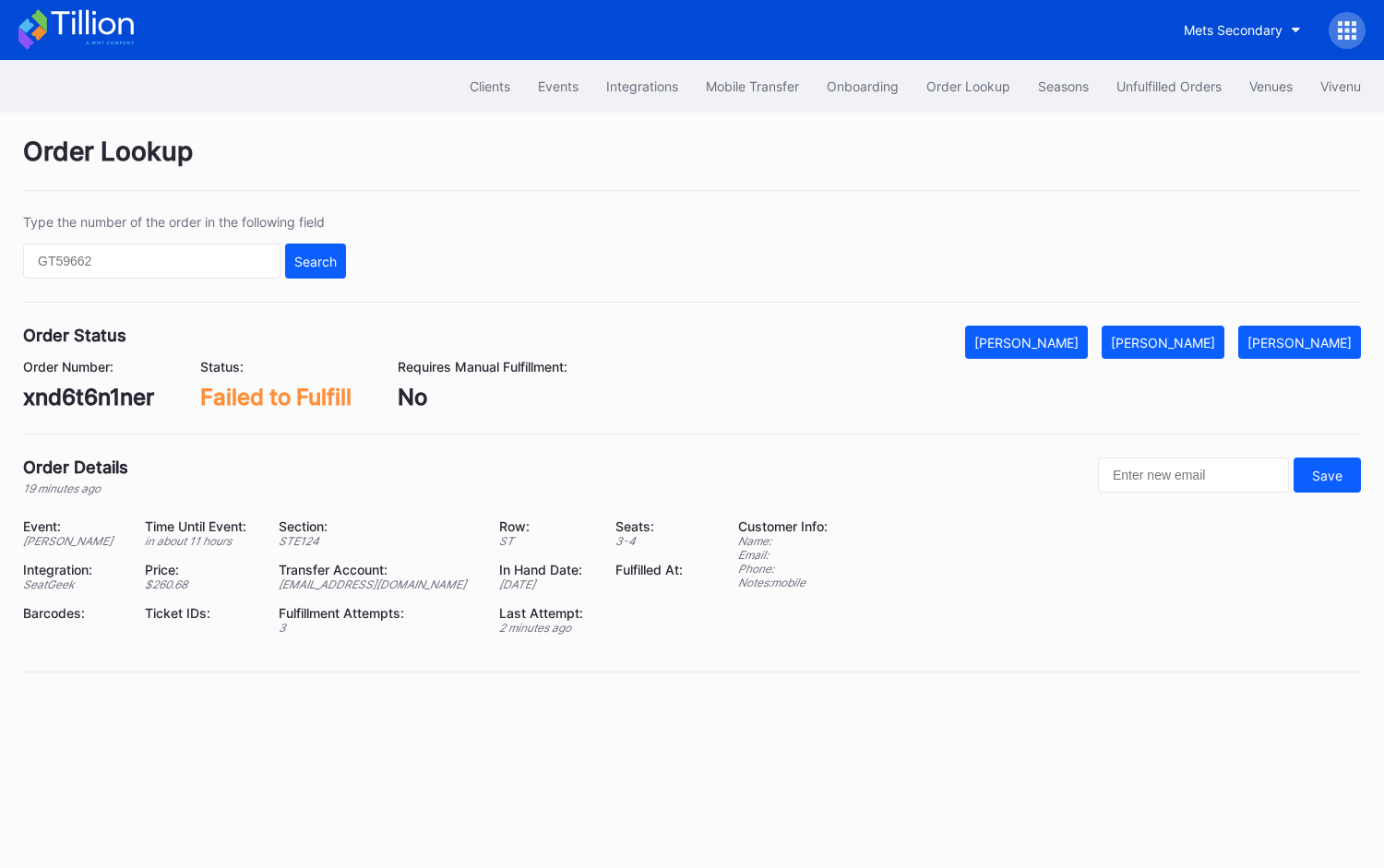
click at [135, 383] on div "xnd6t6n1ner" at bounding box center [88, 396] width 131 height 27
click at [124, 394] on div "xnd6t6n1ner" at bounding box center [88, 396] width 131 height 27
copy div "xnd6t6n1ner"
click at [1188, 358] on div "Order Number: xnd6t6n1ner Status: Failed to Fulfill Requires Manual Fulfillment…" at bounding box center [692, 384] width 1337 height 51
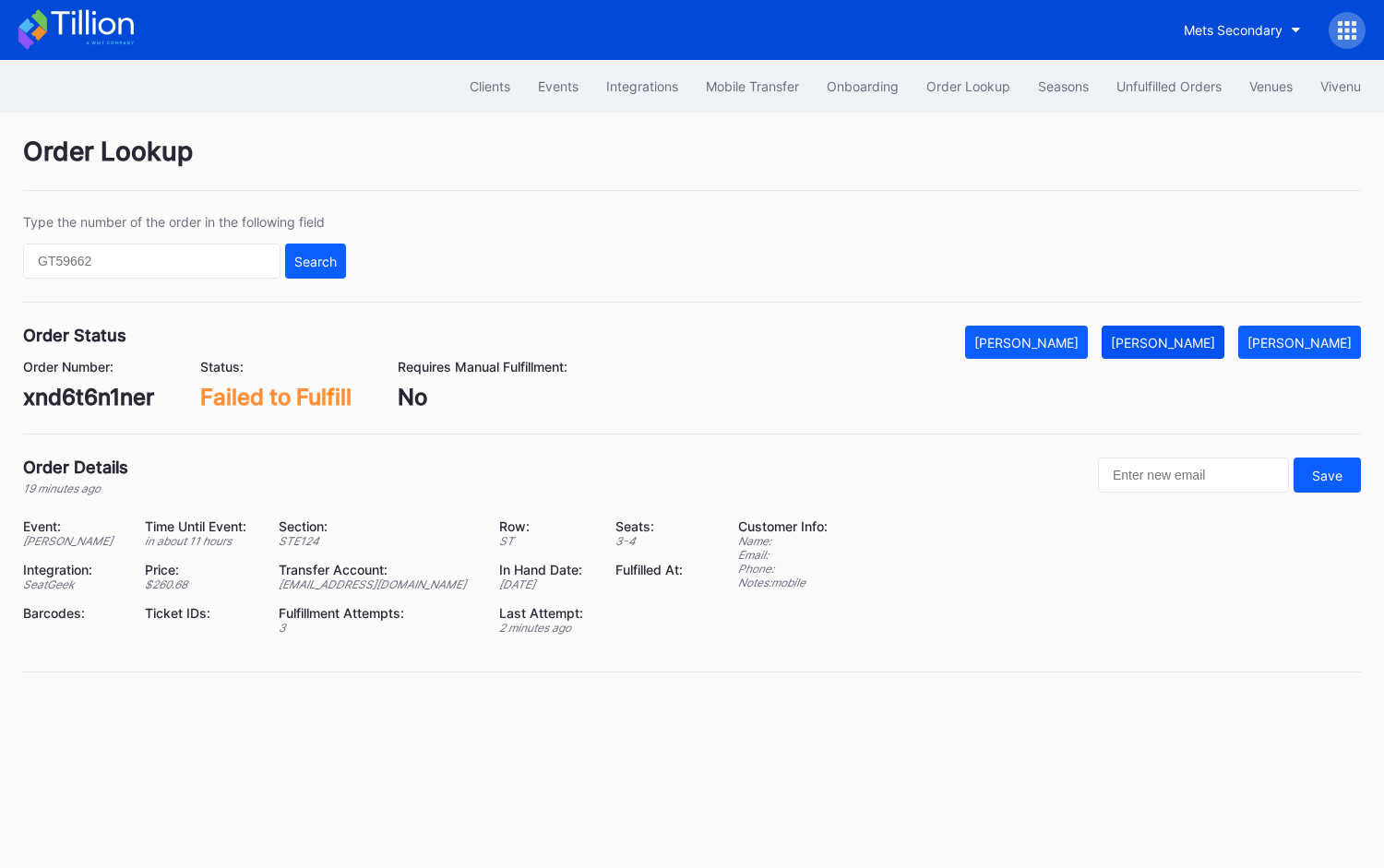
click at [1188, 338] on div "[PERSON_NAME]" at bounding box center [1163, 342] width 105 height 15
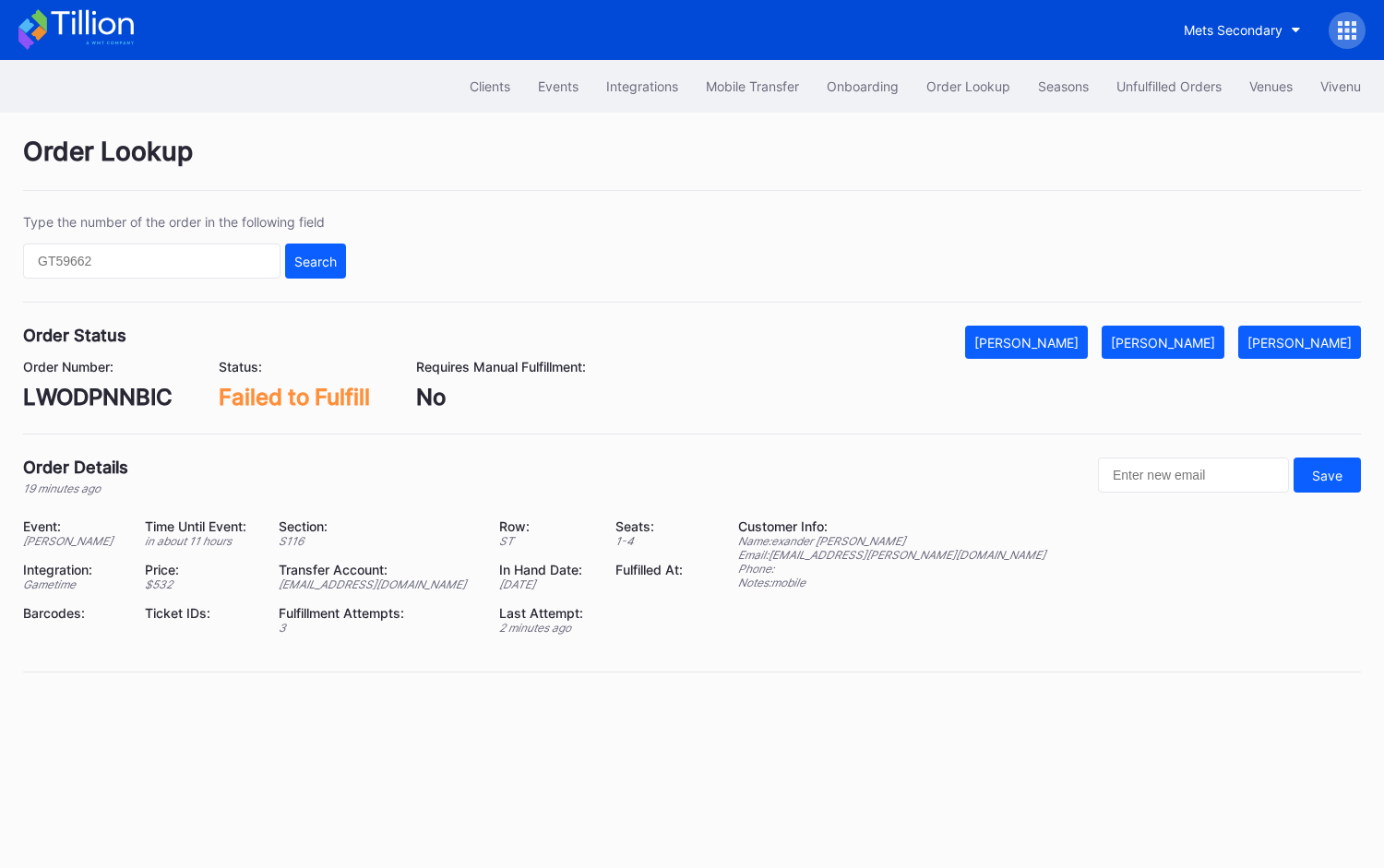
click at [134, 396] on div "LWODPNNBIC" at bounding box center [97, 396] width 149 height 27
copy div "LWODPNNBIC"
click at [1193, 342] on div "[PERSON_NAME]" at bounding box center [1163, 342] width 105 height 15
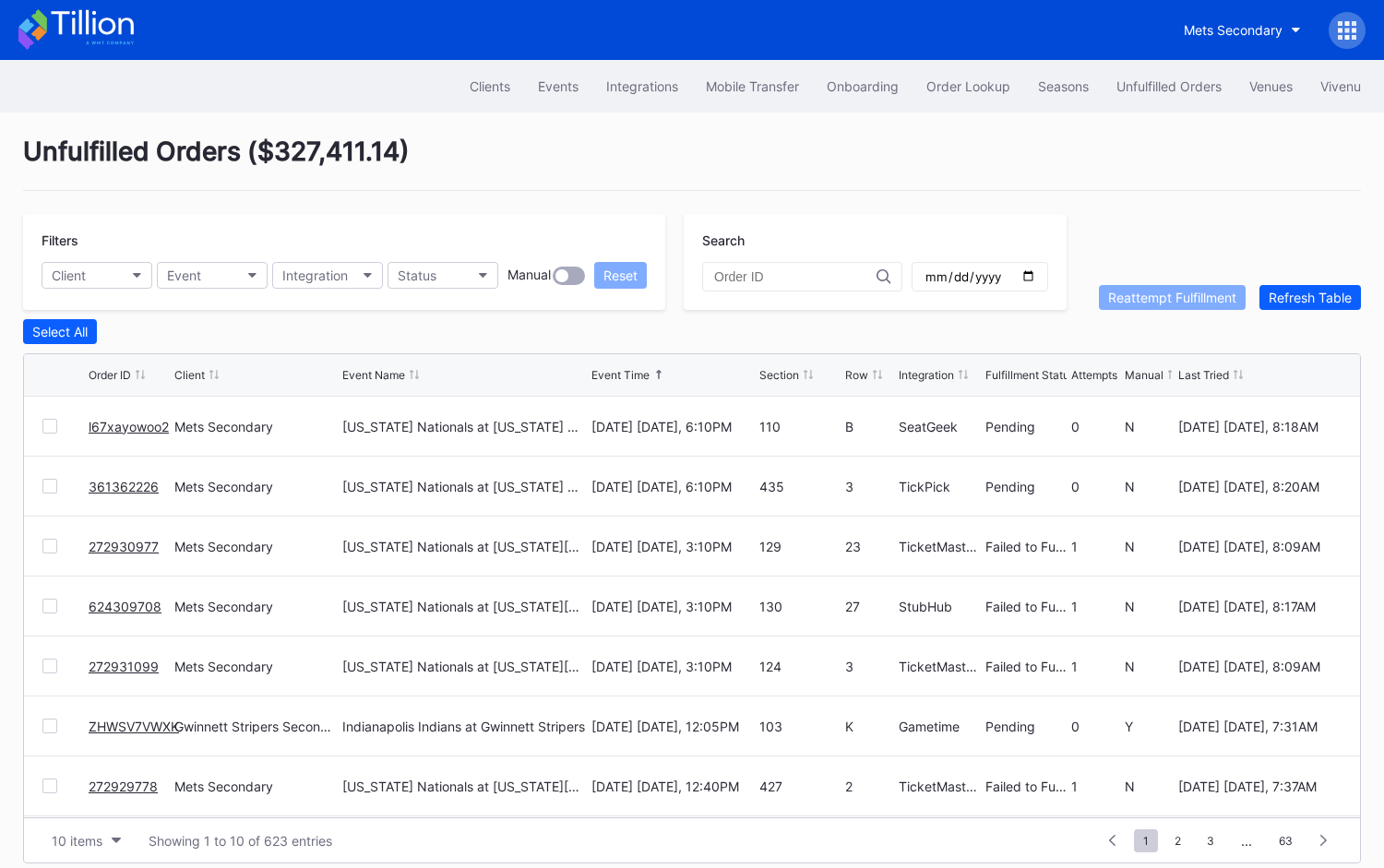
scroll to position [14, 0]
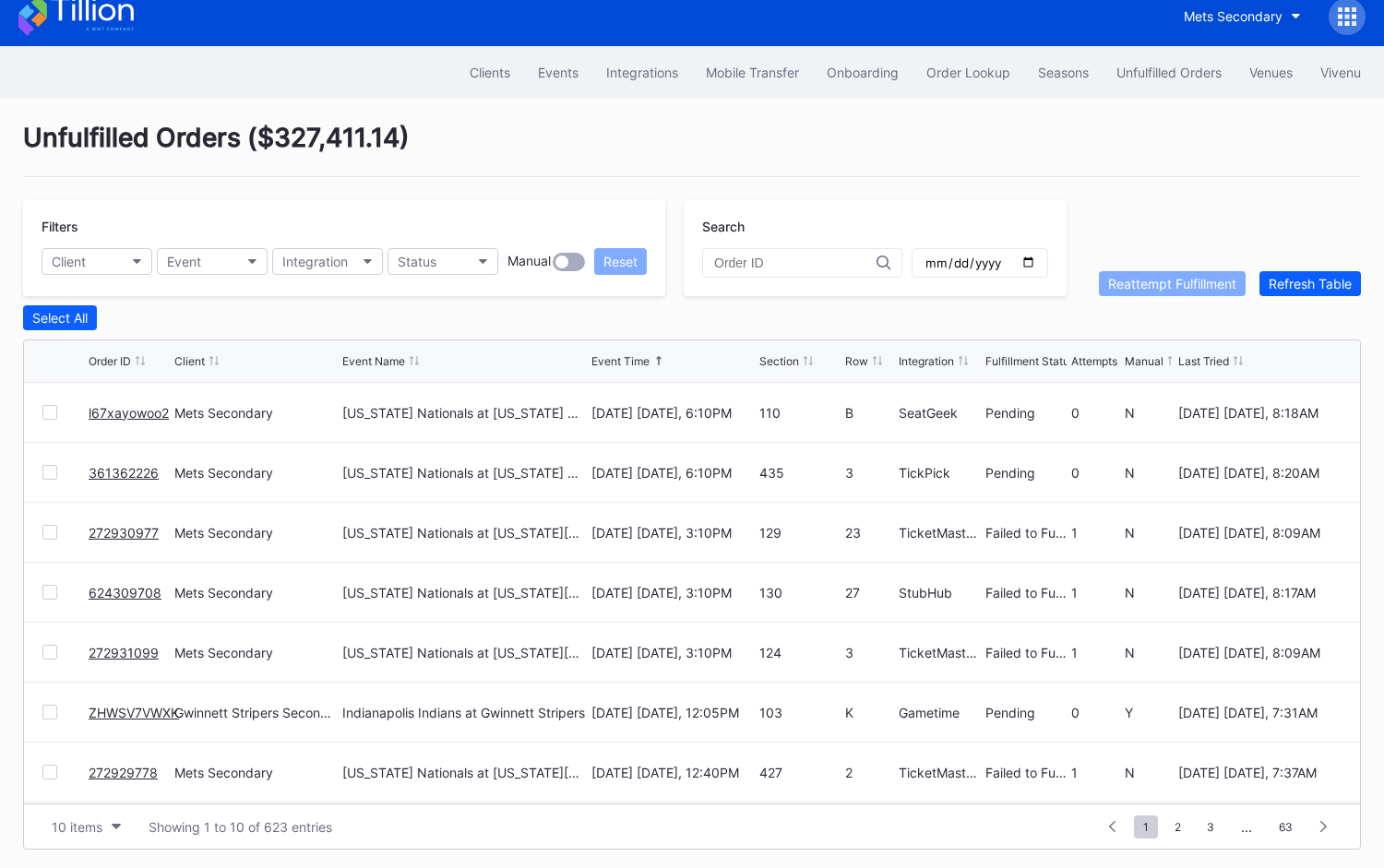
click at [46, 647] on div at bounding box center [50, 652] width 15 height 15
click at [52, 585] on div at bounding box center [50, 592] width 15 height 15
click at [48, 531] on div at bounding box center [50, 532] width 15 height 15
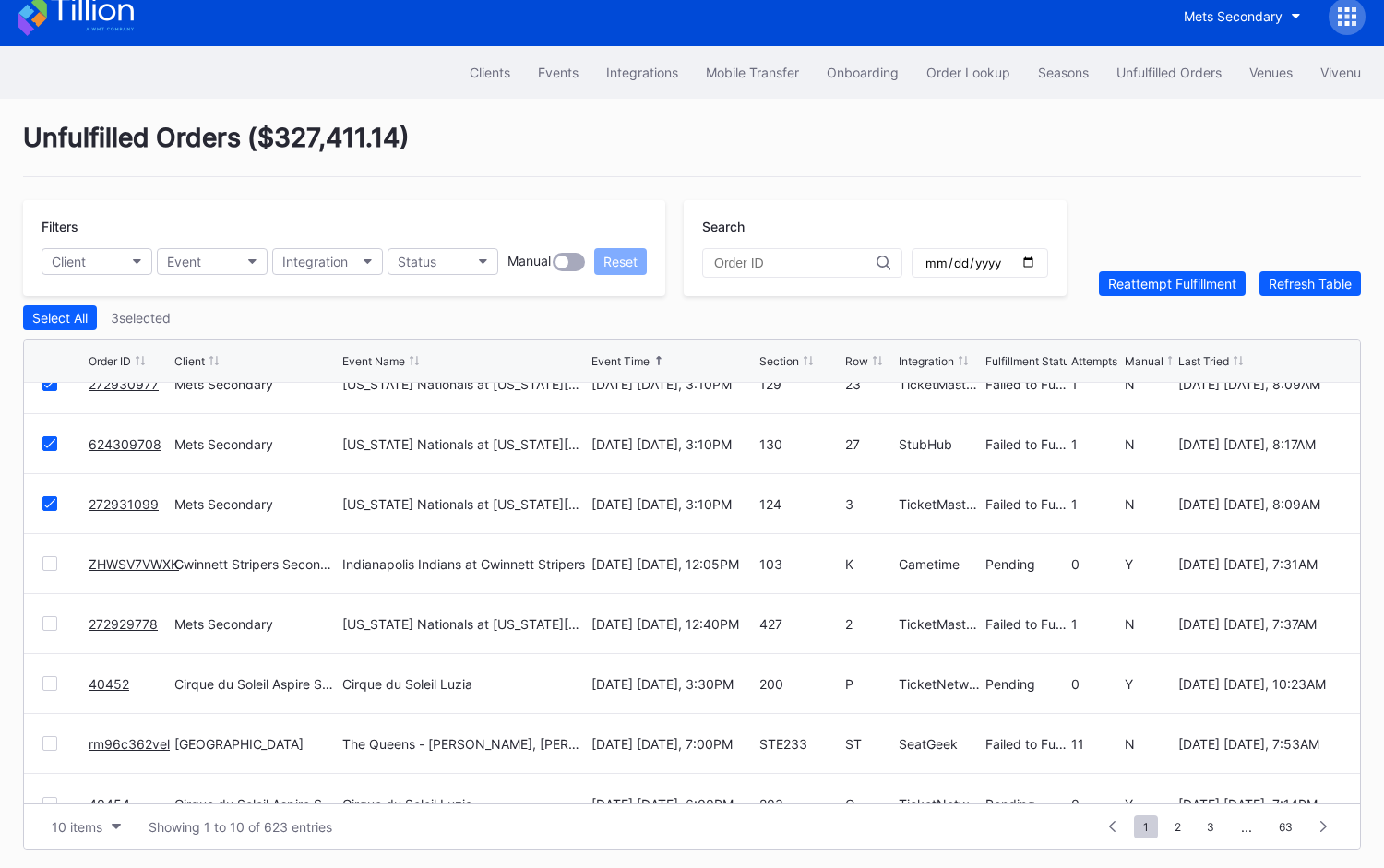
scroll to position [152, 0]
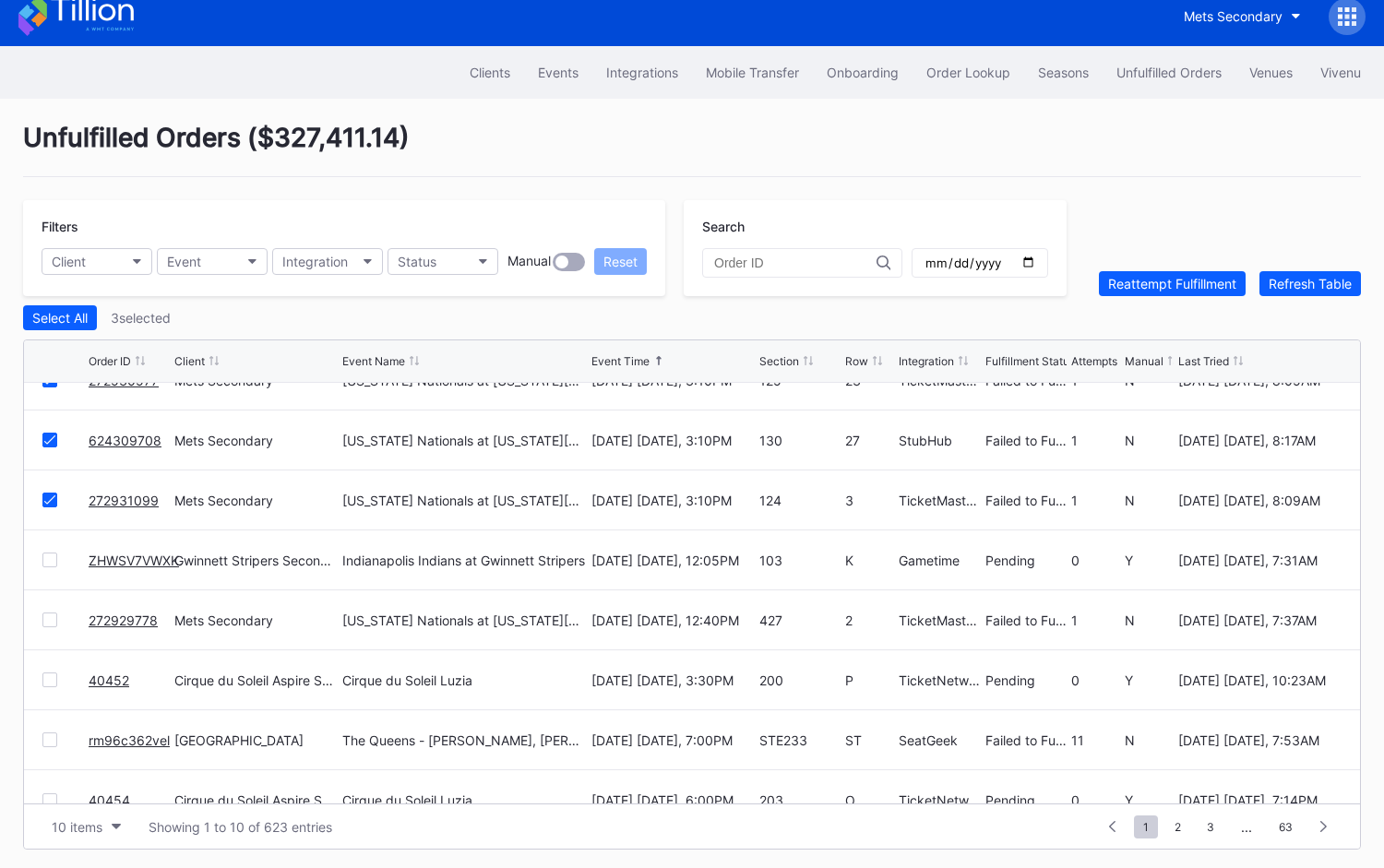
click at [46, 616] on div at bounding box center [50, 620] width 15 height 15
click at [1178, 279] on div "Reattempt Fulfillment" at bounding box center [1172, 283] width 128 height 15
